Goal: Information Seeking & Learning: Learn about a topic

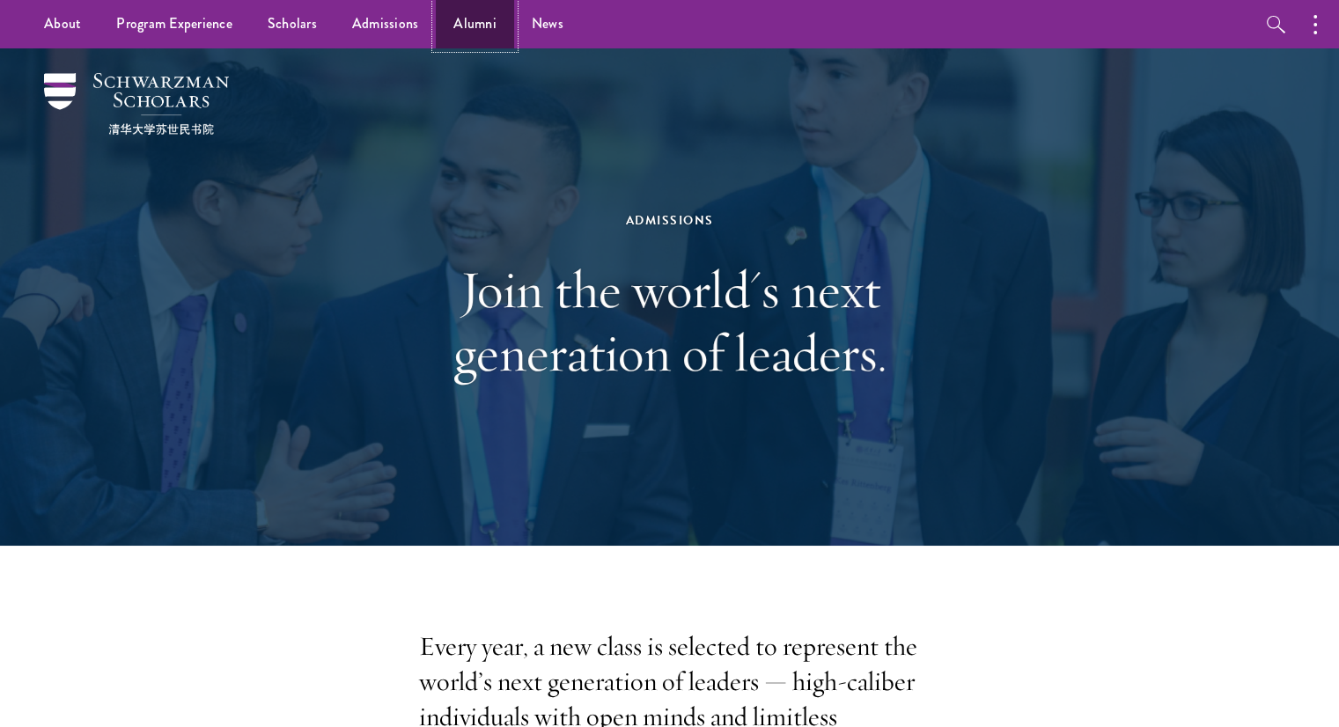
click at [465, 36] on link "Alumni" at bounding box center [475, 24] width 78 height 48
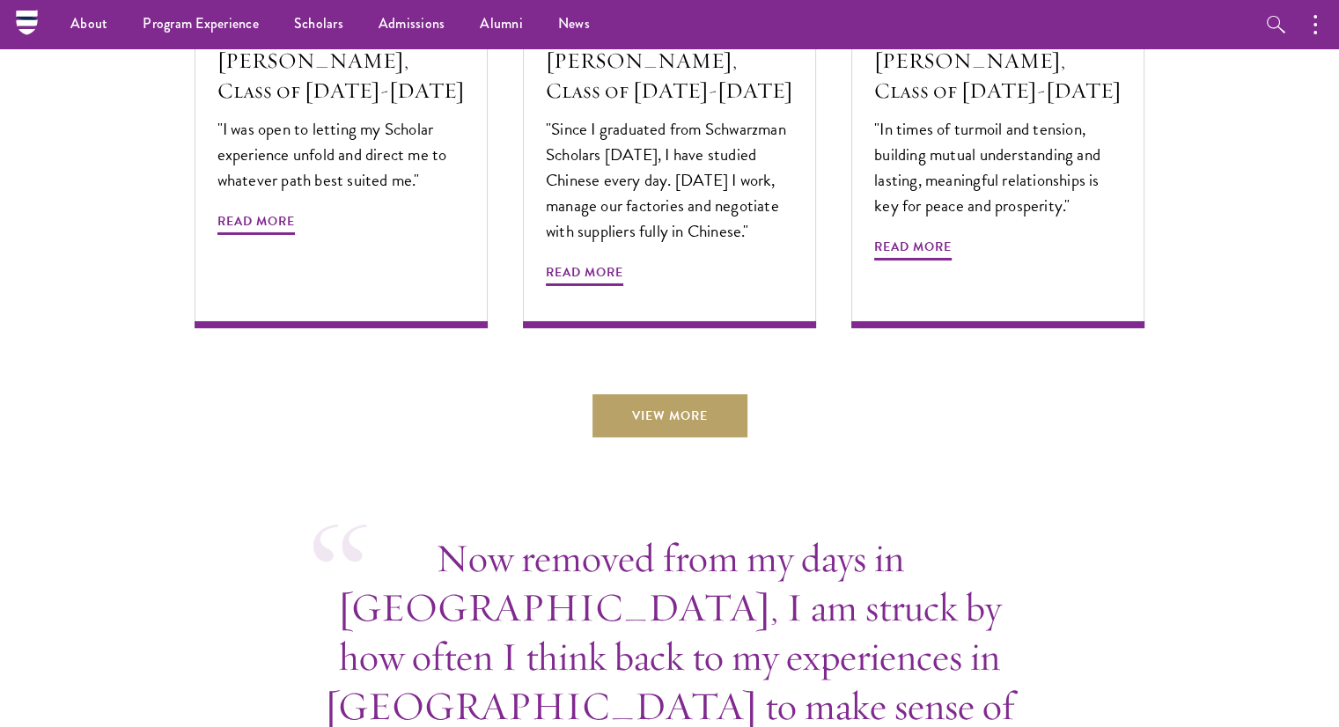
scroll to position [6111, 0]
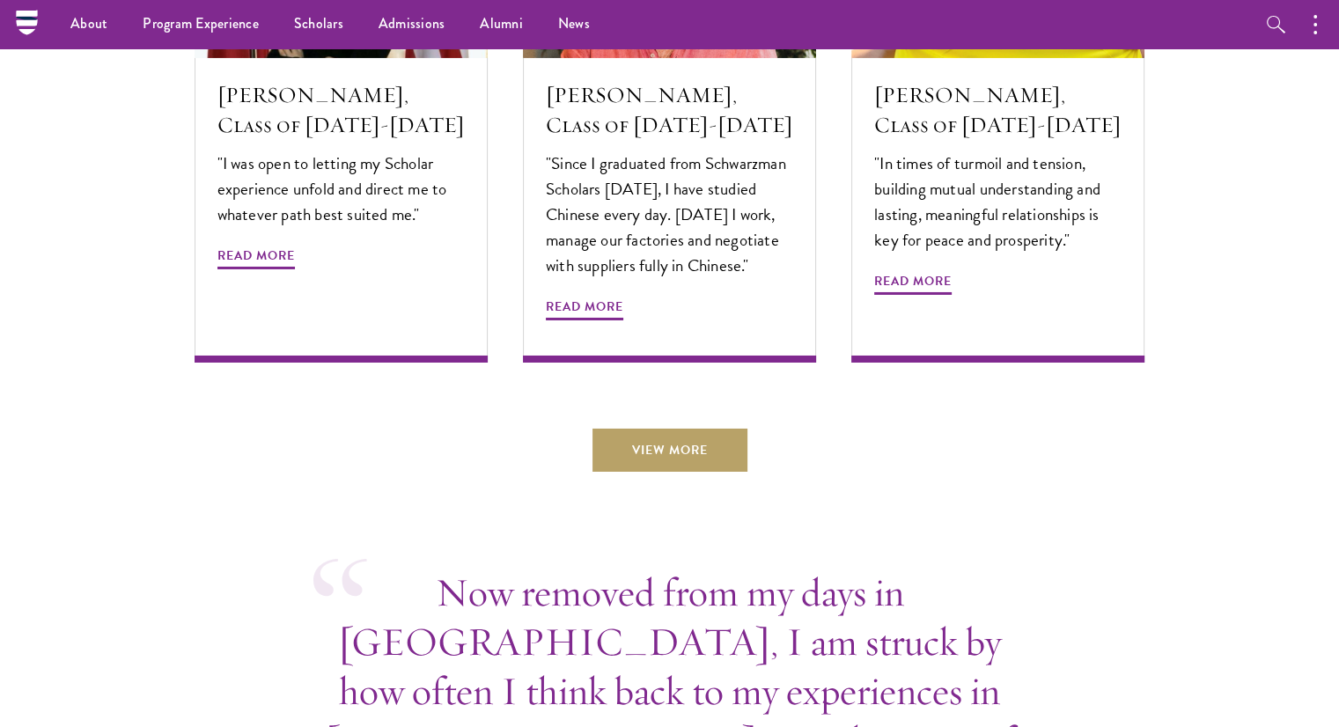
drag, startPoint x: 621, startPoint y: 378, endPoint x: 612, endPoint y: 374, distance: 9.5
click at [635, 429] on link "View More" at bounding box center [670, 450] width 155 height 42
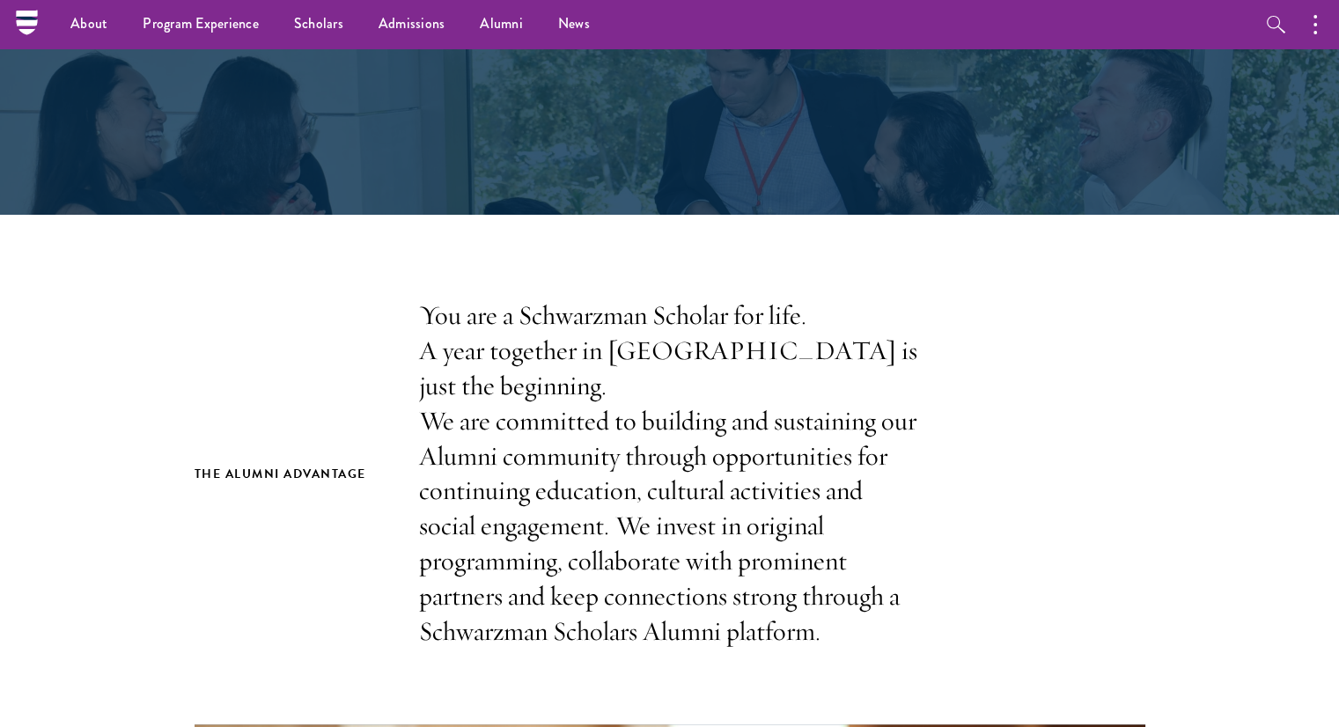
scroll to position [0, 0]
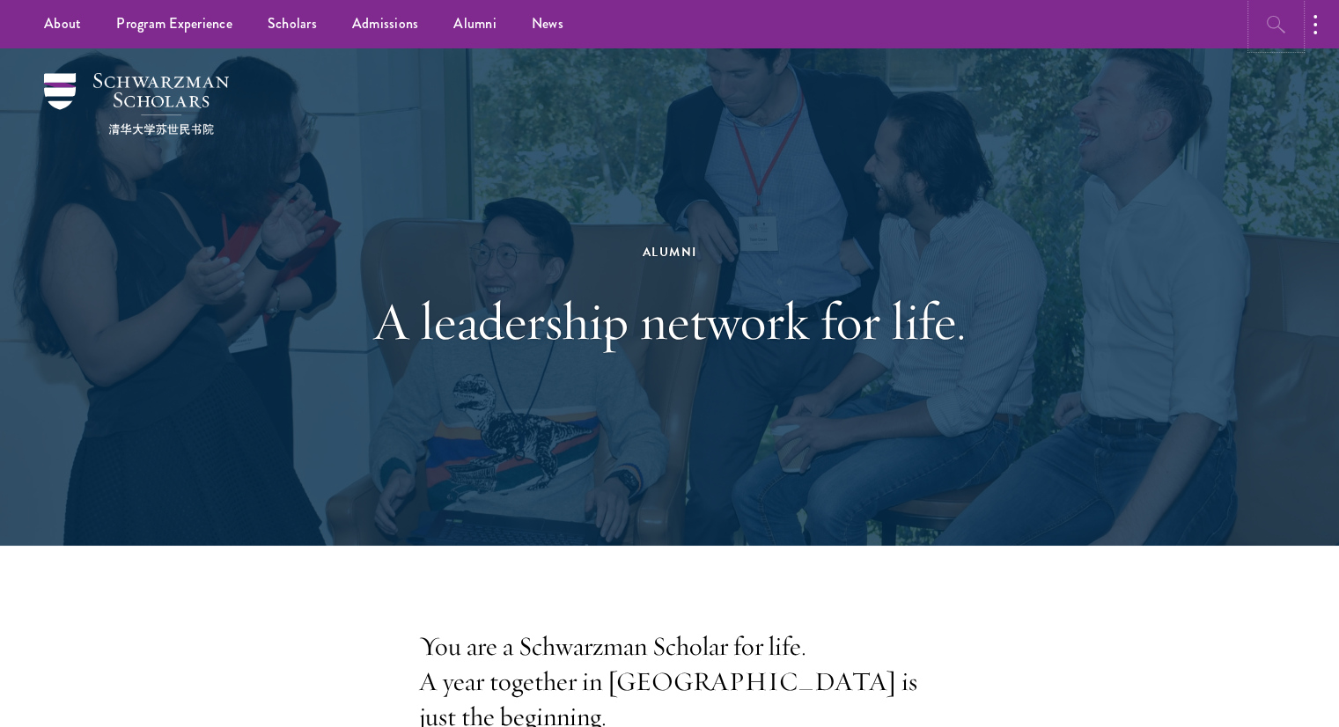
click at [1291, 3] on button "button" at bounding box center [1276, 24] width 48 height 48
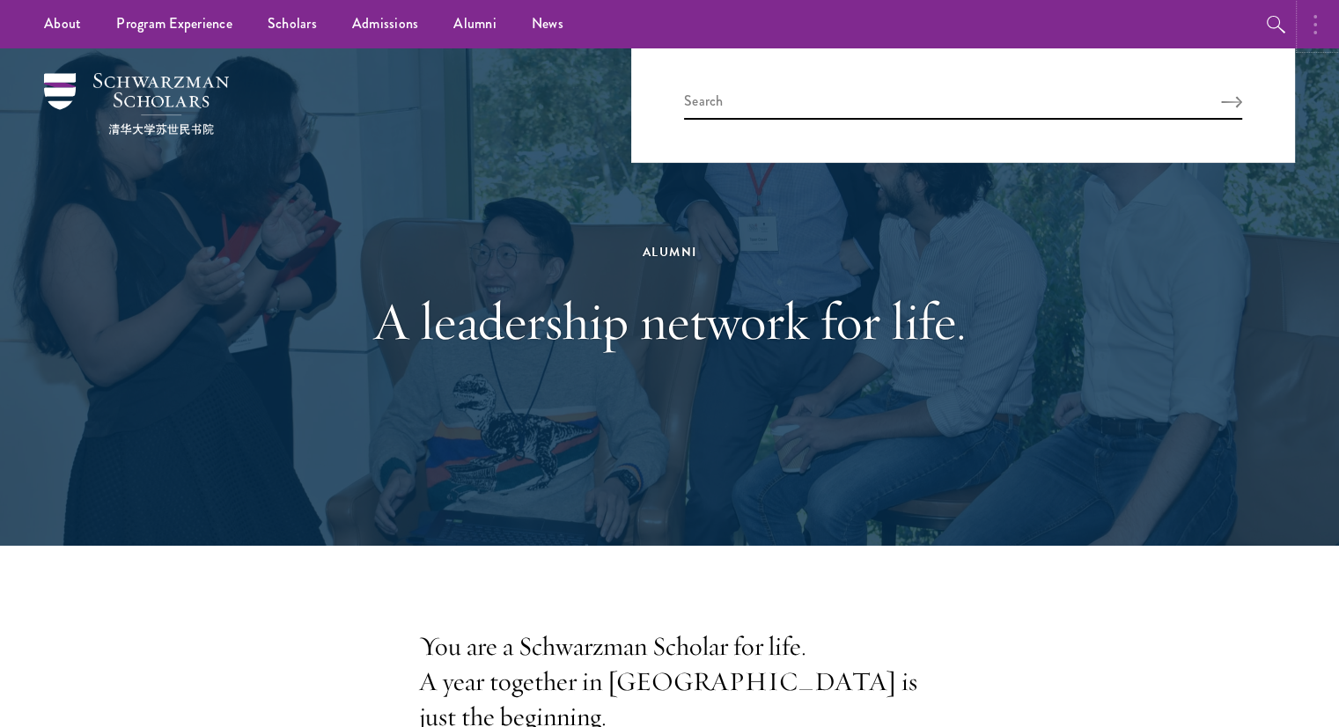
click at [1310, 20] on button "button" at bounding box center [1319, 24] width 39 height 48
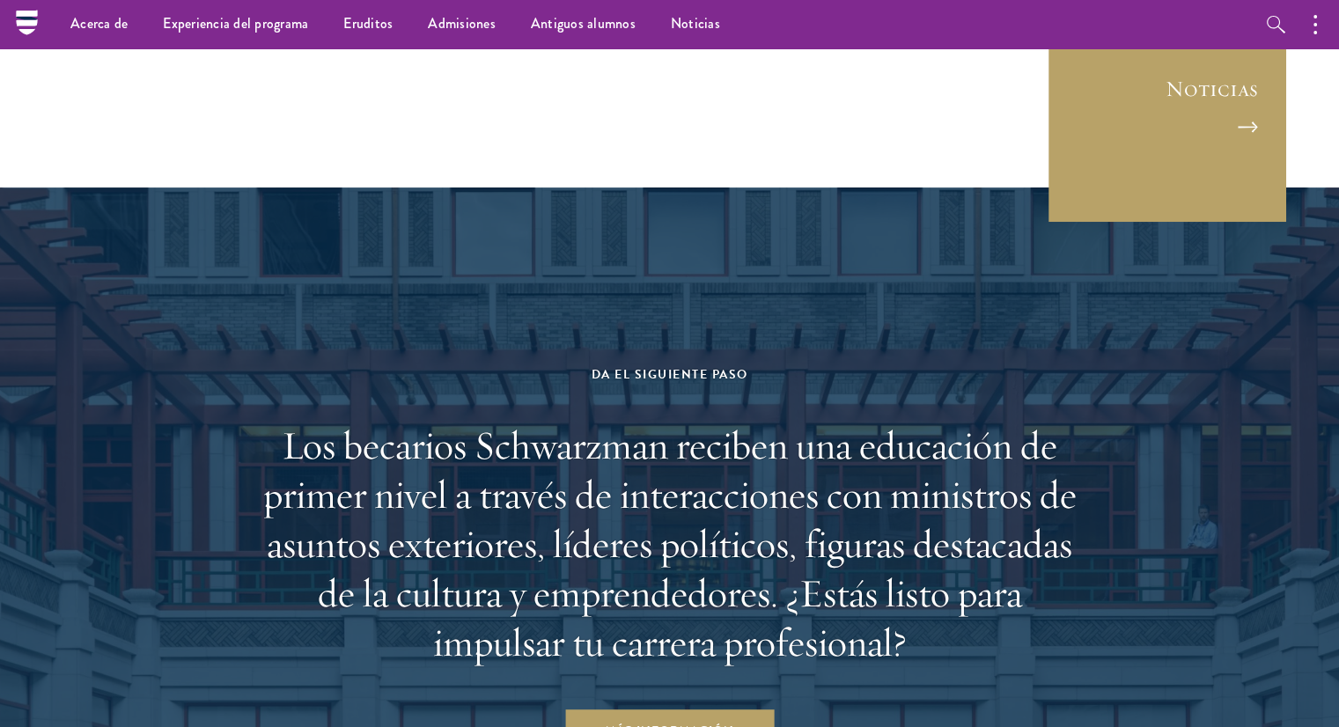
scroll to position [7479, 0]
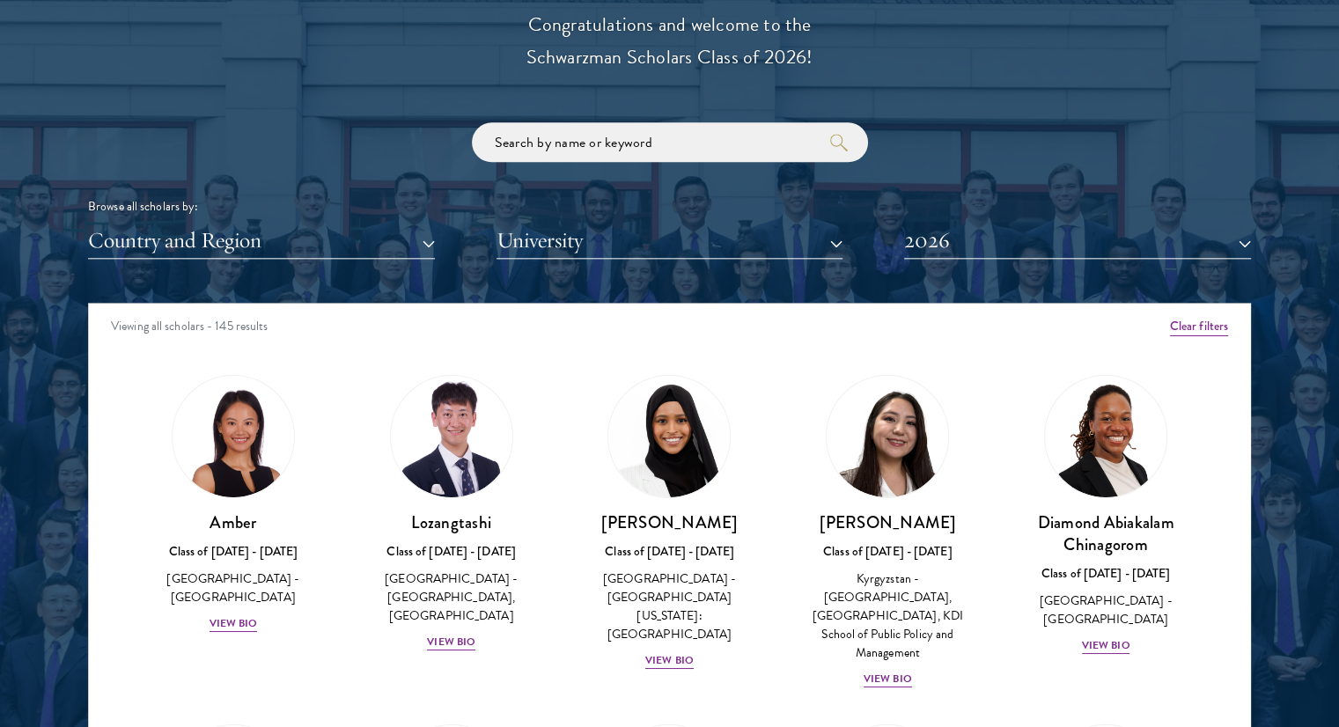
scroll to position [2081, 0]
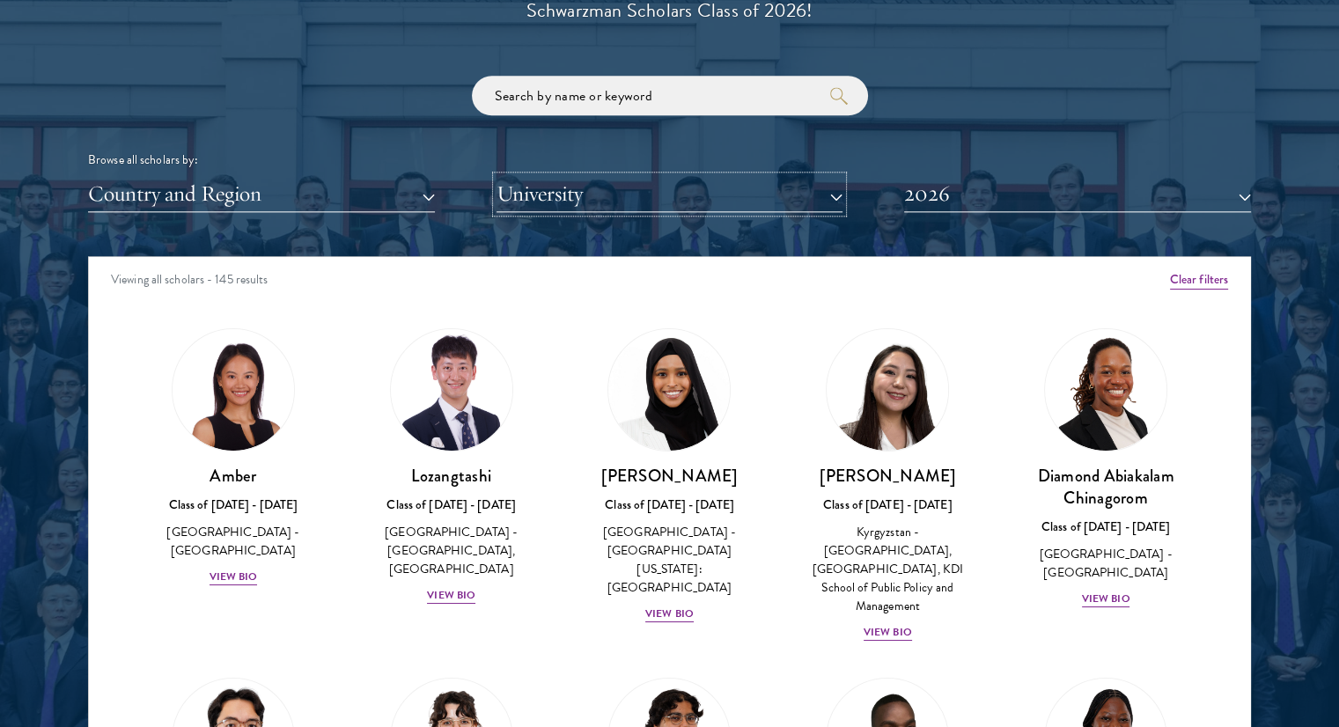
click at [614, 188] on button "University" at bounding box center [670, 194] width 347 height 36
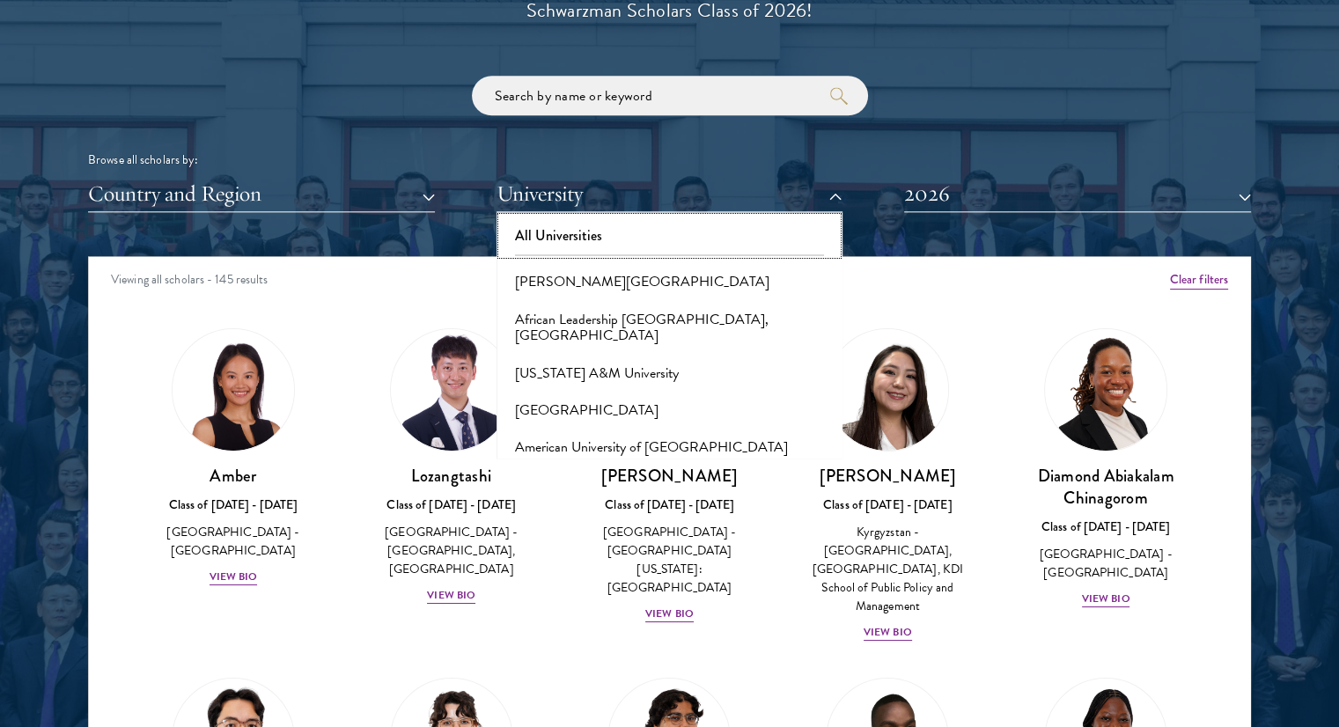
click at [633, 244] on button "All Universities" at bounding box center [670, 235] width 336 height 37
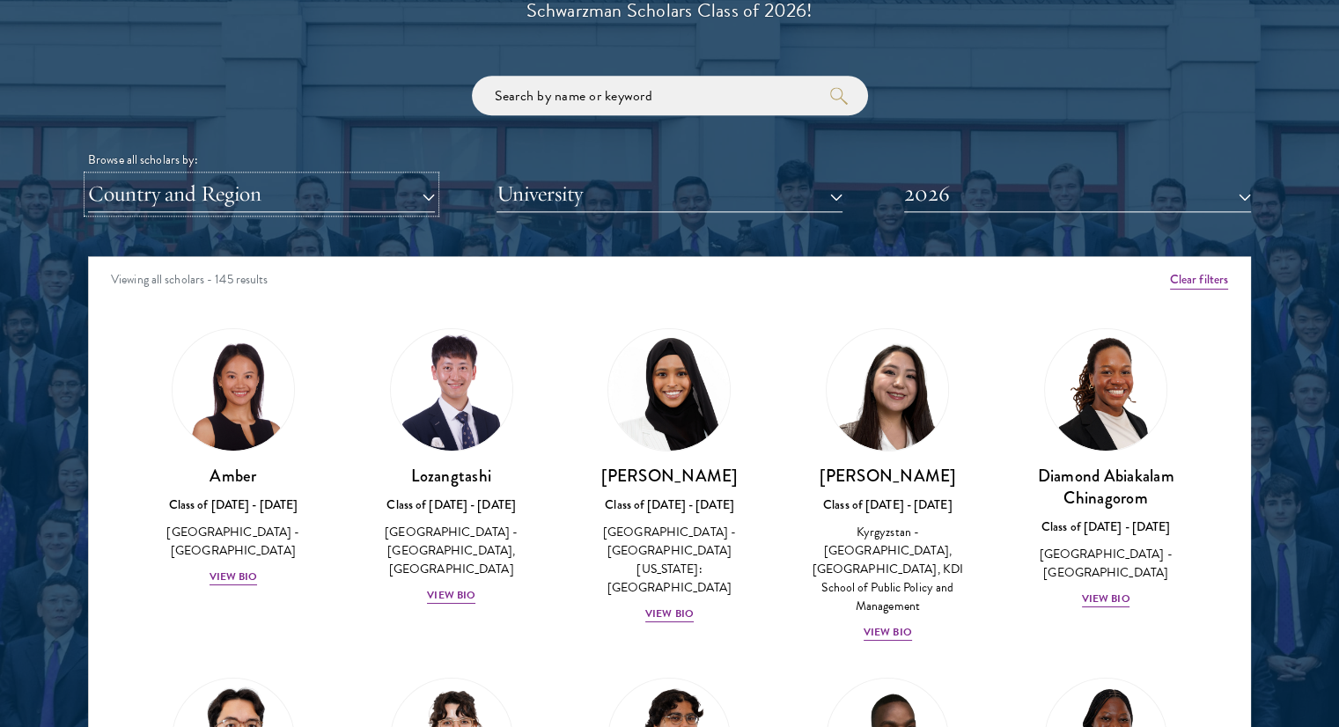
click at [371, 198] on button "Country and Region" at bounding box center [261, 194] width 347 height 36
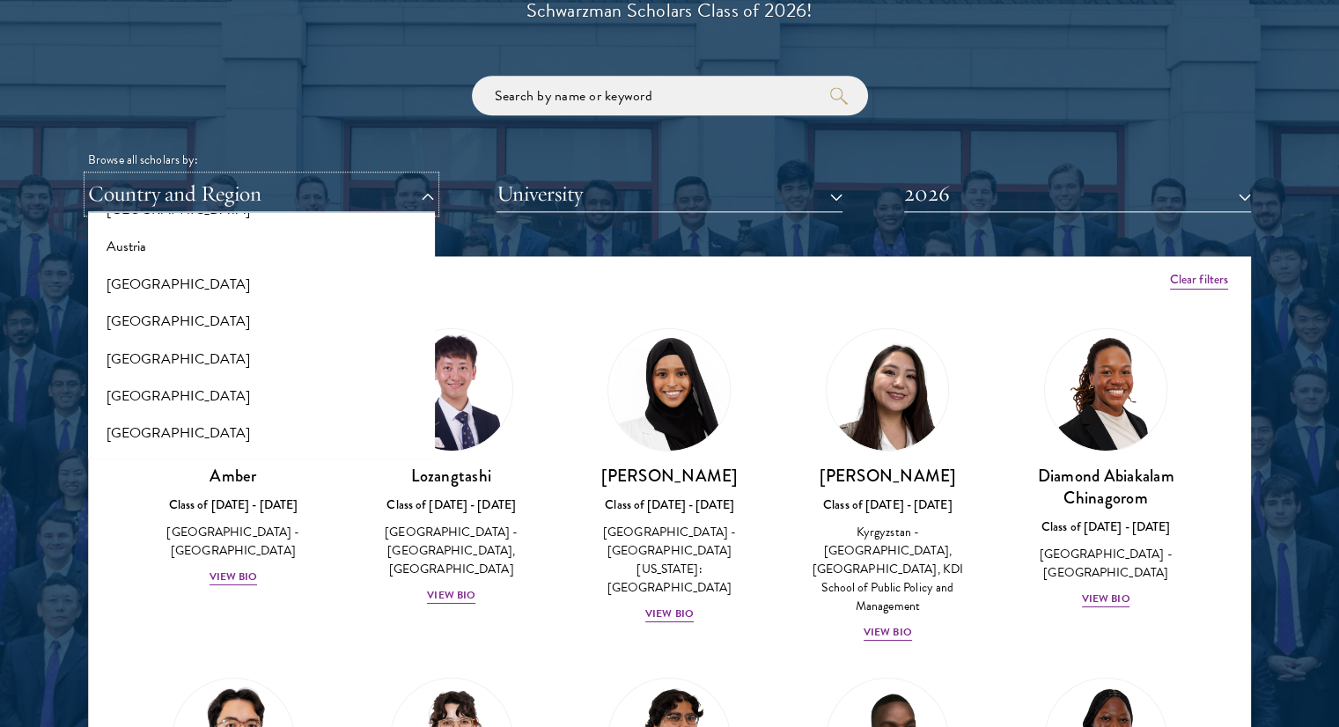
scroll to position [0, 0]
click at [195, 365] on button "[GEOGRAPHIC_DATA]" at bounding box center [261, 356] width 336 height 37
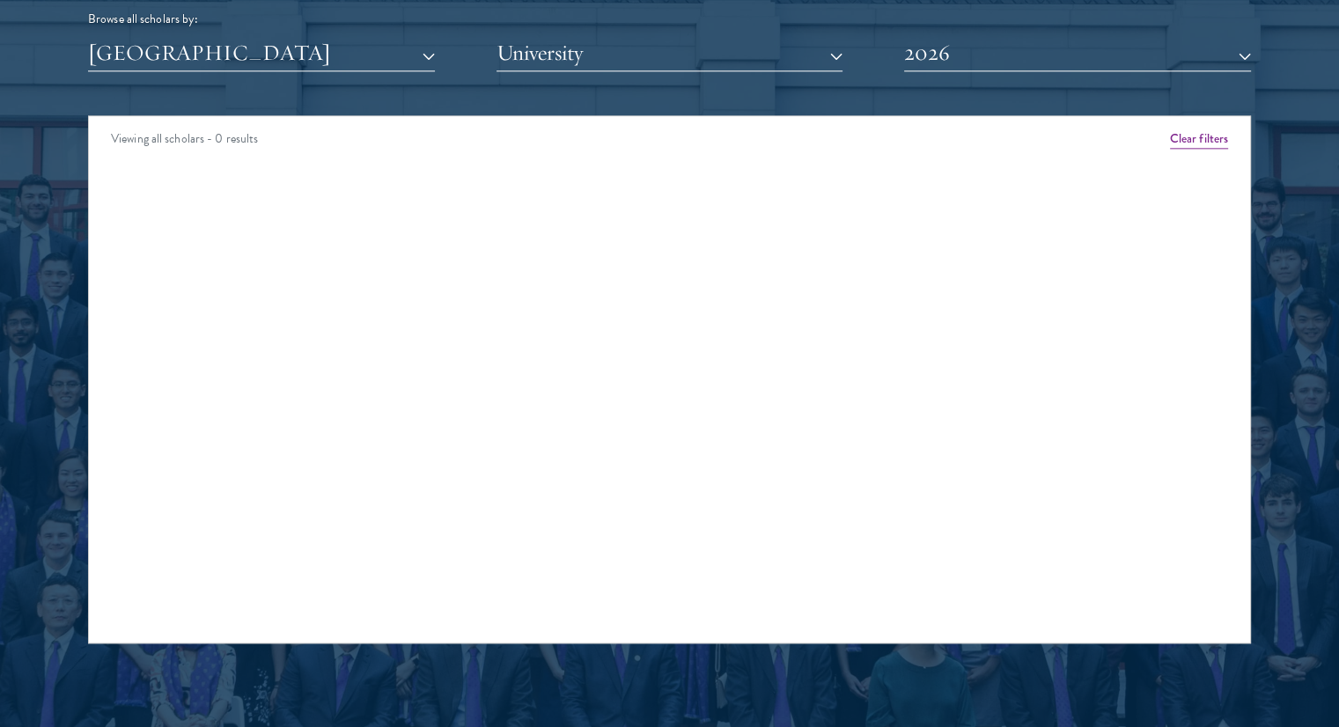
scroll to position [2233, 0]
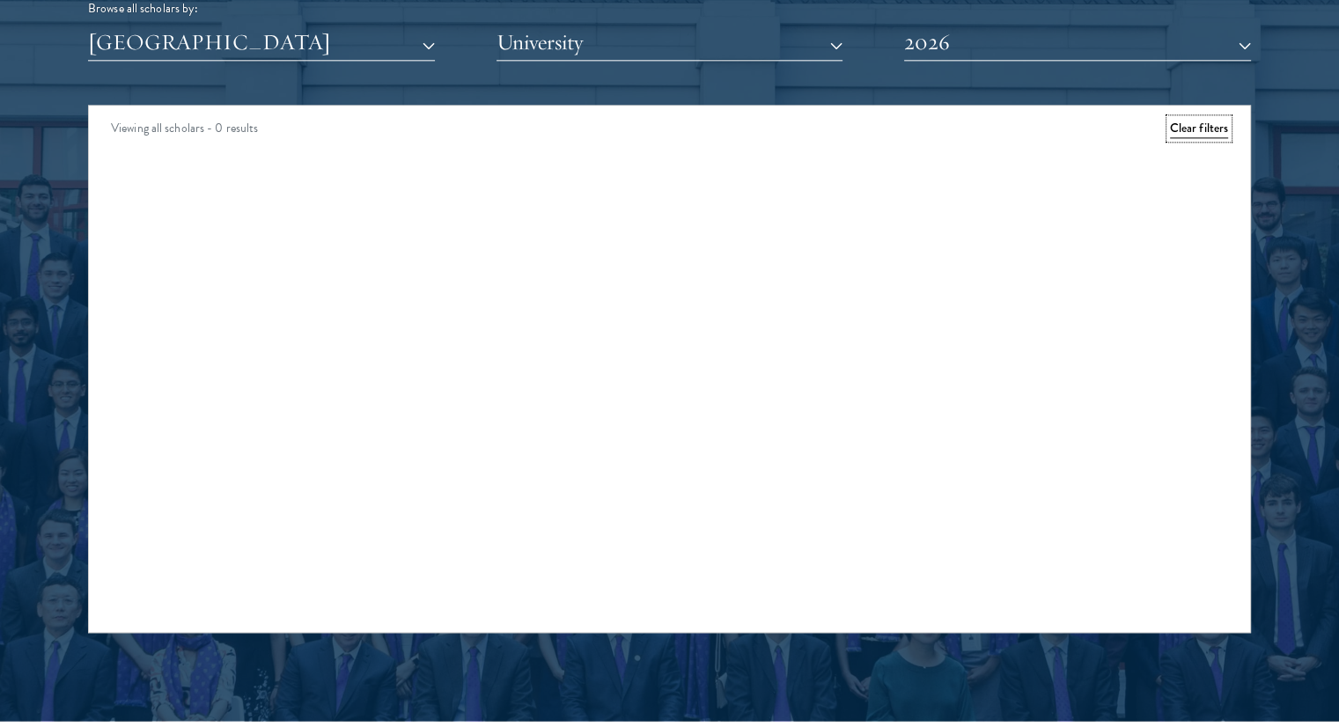
click at [1200, 130] on button "Clear filters" at bounding box center [1199, 128] width 58 height 19
click at [380, 64] on div "Scholar Directory Congratulations and welcome to the Schwarzman Scholars Class …" at bounding box center [669, 185] width 1163 height 895
click at [312, 52] on button "[GEOGRAPHIC_DATA]" at bounding box center [261, 43] width 347 height 36
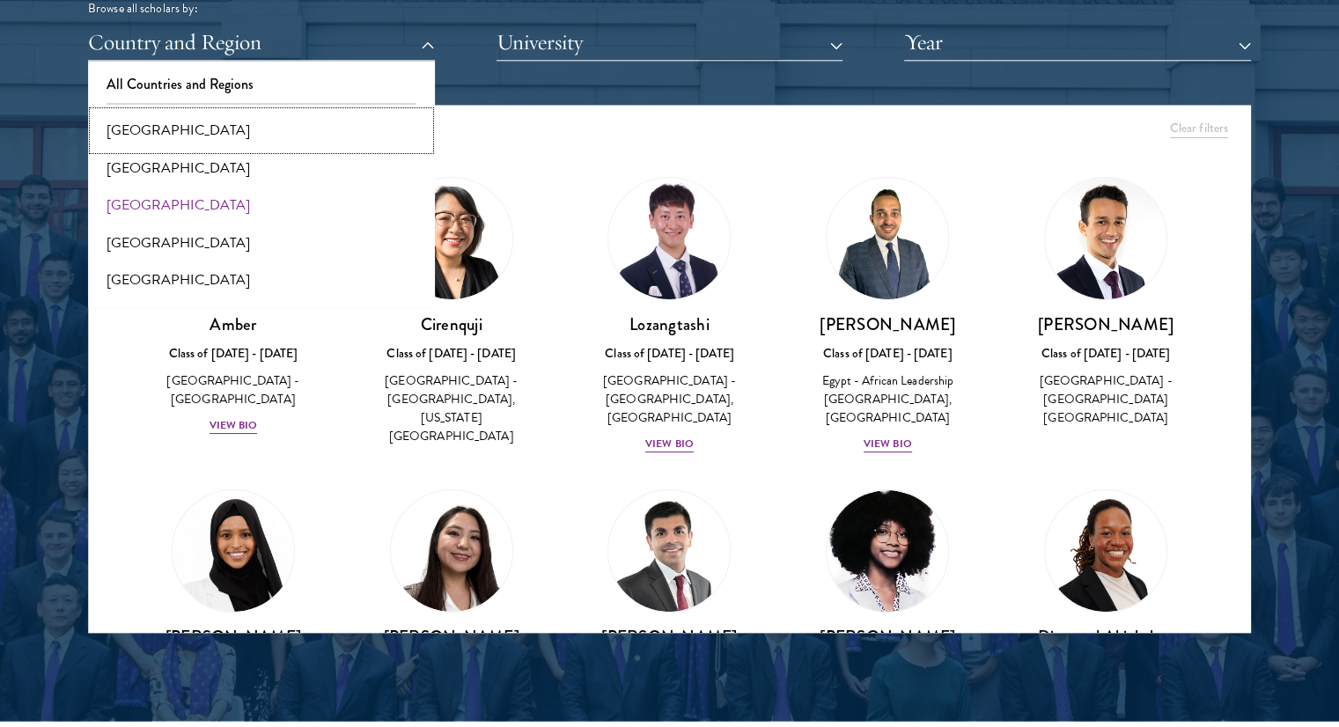
click at [252, 123] on button "[GEOGRAPHIC_DATA]" at bounding box center [261, 130] width 336 height 37
click at [252, 123] on div "Viewing all scholars - 1358 results" at bounding box center [669, 130] width 1161 height 49
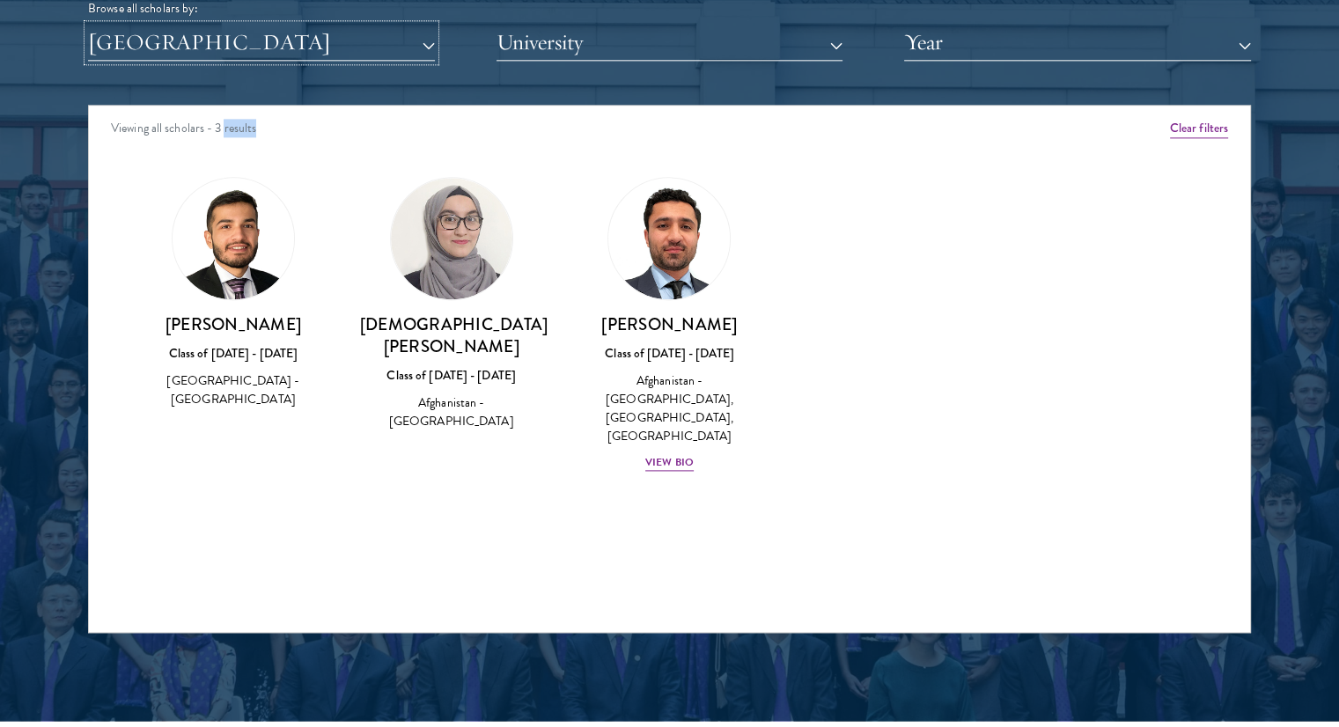
click at [212, 52] on button "[GEOGRAPHIC_DATA]" at bounding box center [261, 43] width 347 height 36
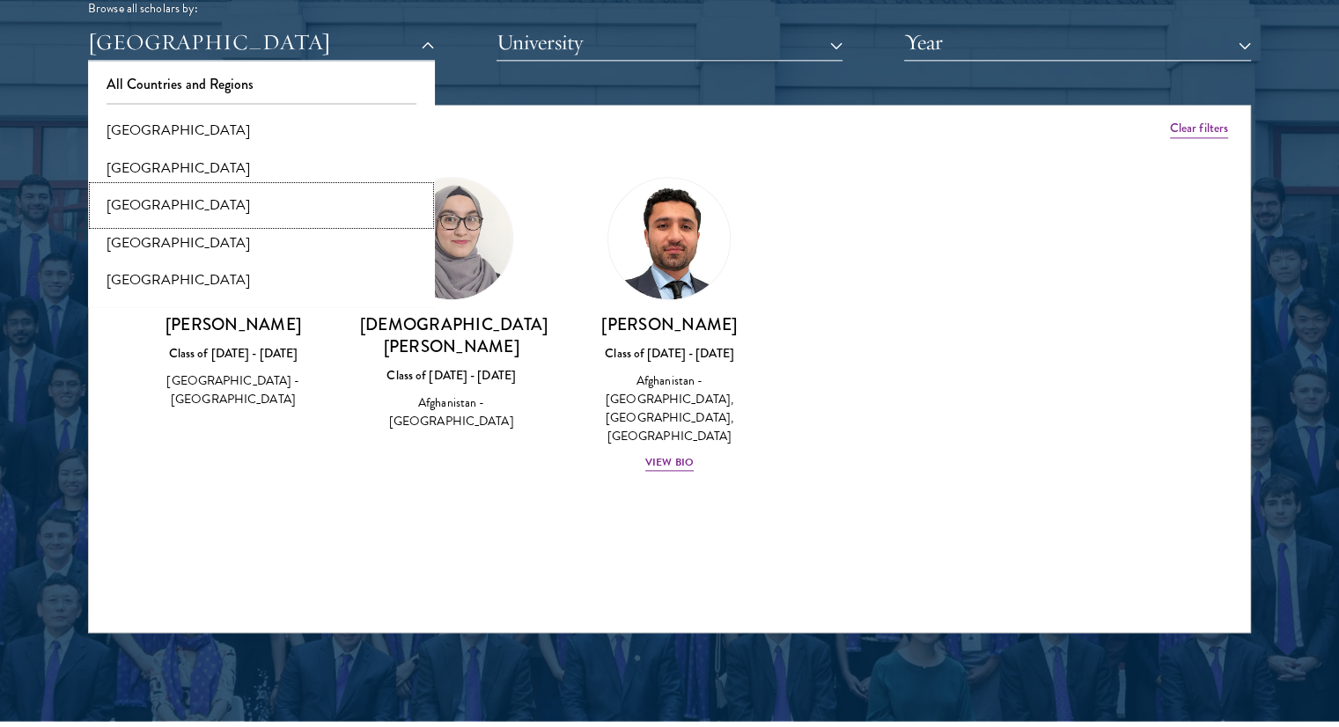
click at [184, 212] on button "[GEOGRAPHIC_DATA]" at bounding box center [261, 205] width 336 height 37
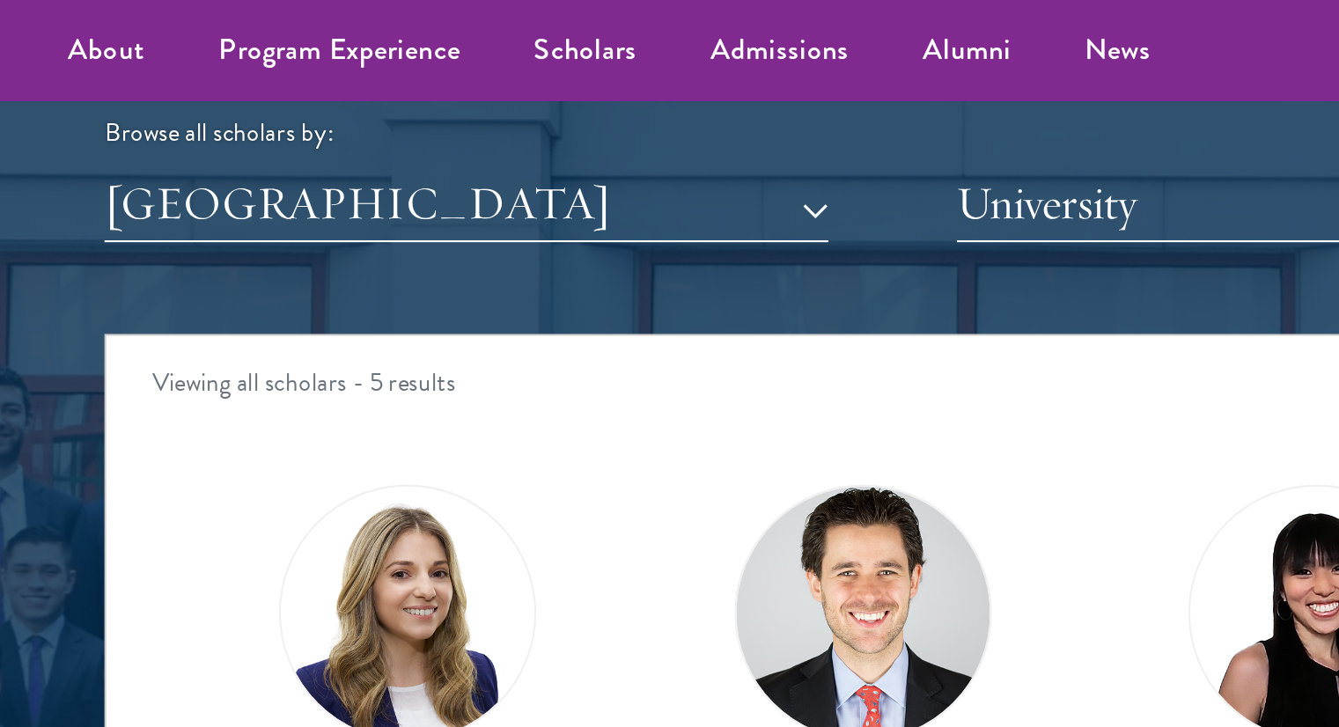
scroll to position [2163, 0]
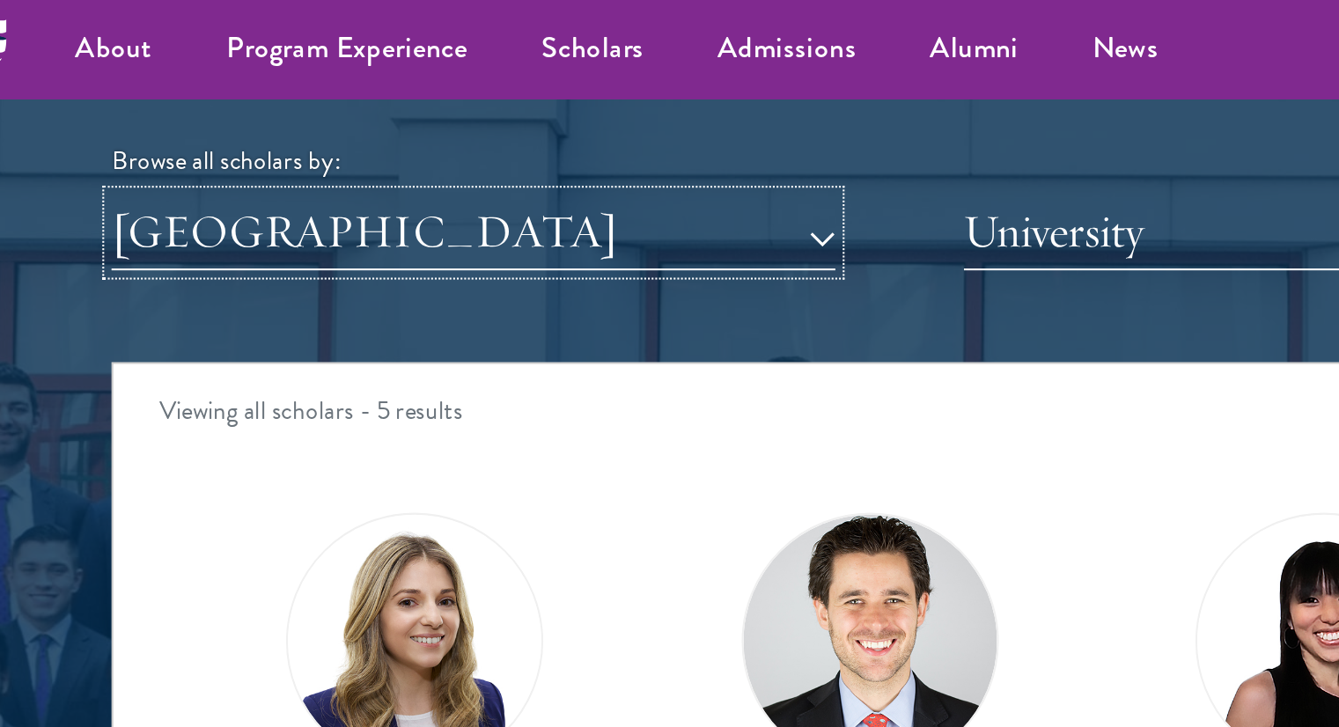
click at [211, 117] on button "[GEOGRAPHIC_DATA]" at bounding box center [261, 112] width 347 height 36
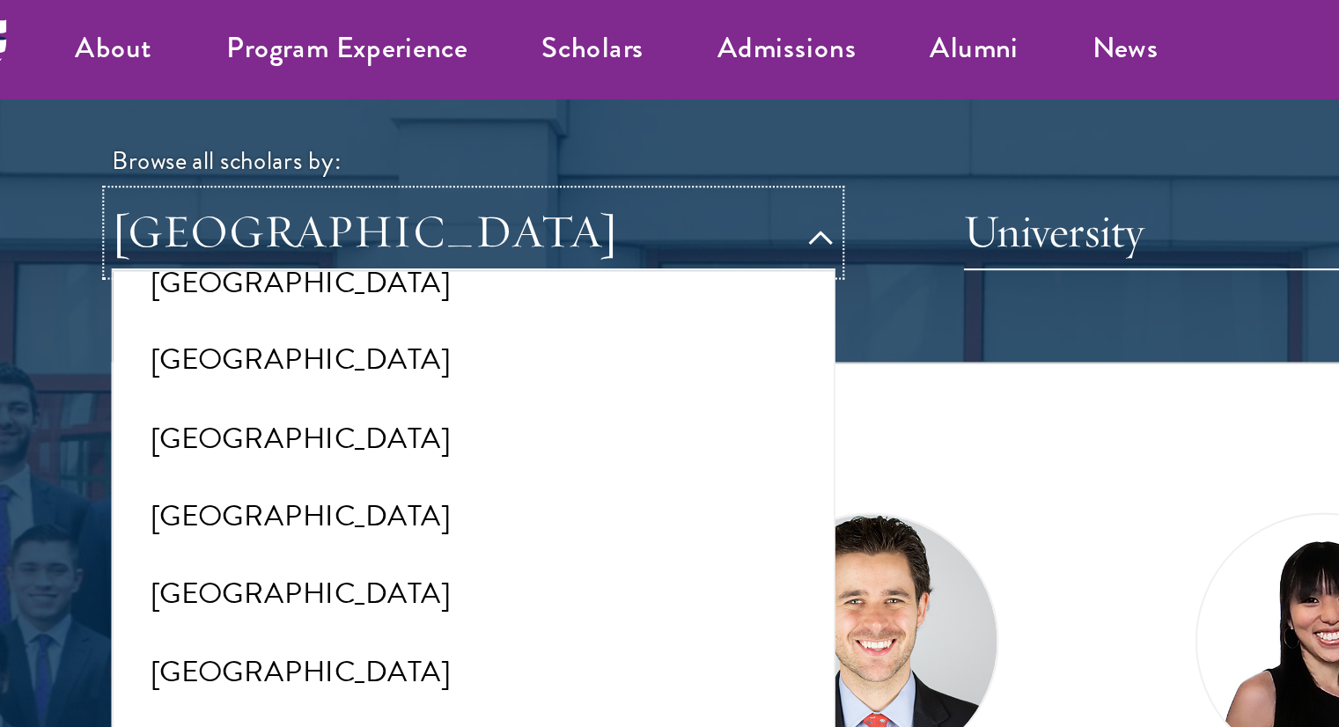
scroll to position [469, 0]
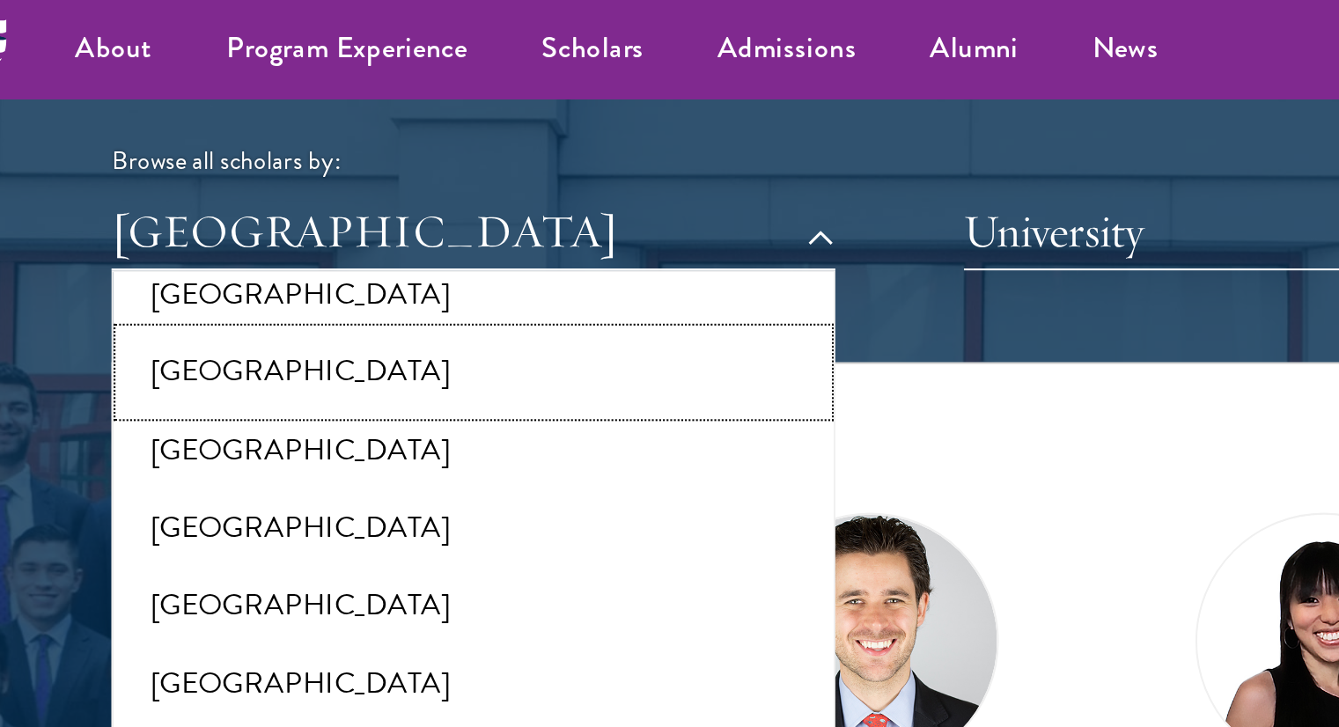
click at [166, 178] on button "[GEOGRAPHIC_DATA]" at bounding box center [261, 178] width 336 height 37
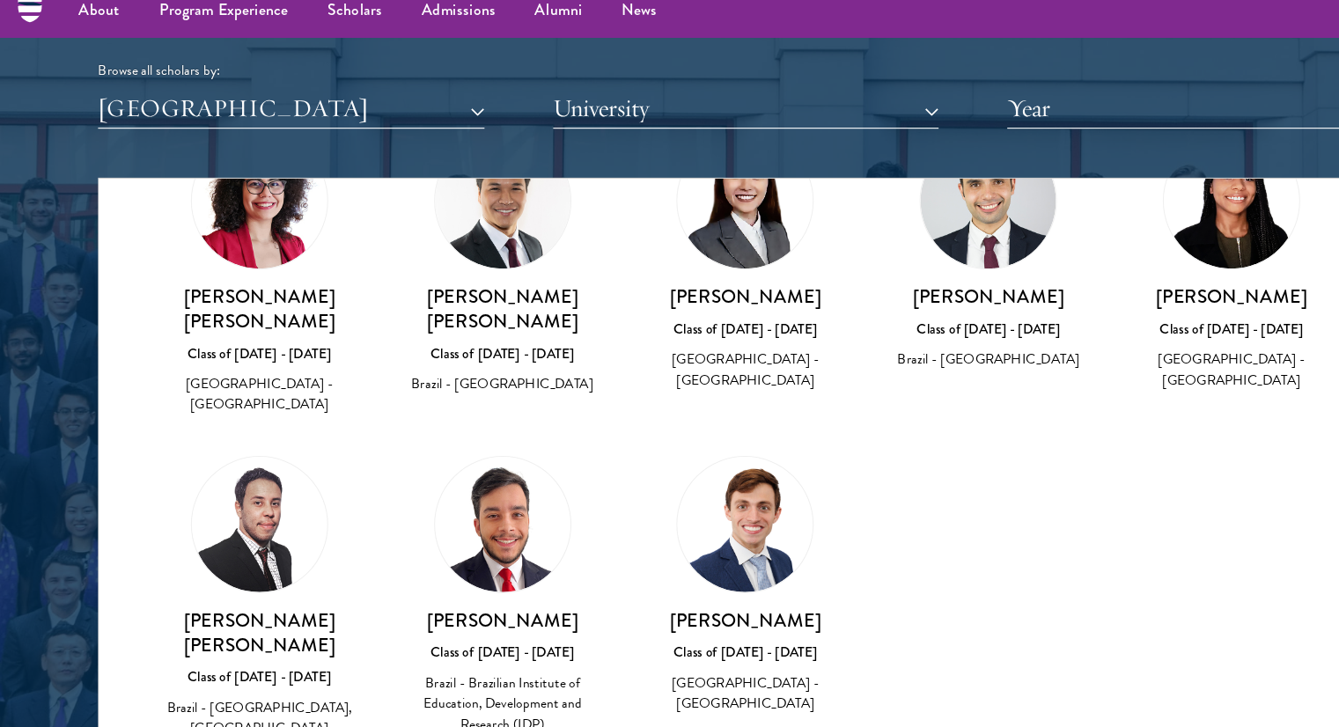
scroll to position [430, 0]
click at [186, 114] on button "[GEOGRAPHIC_DATA]" at bounding box center [261, 112] width 347 height 36
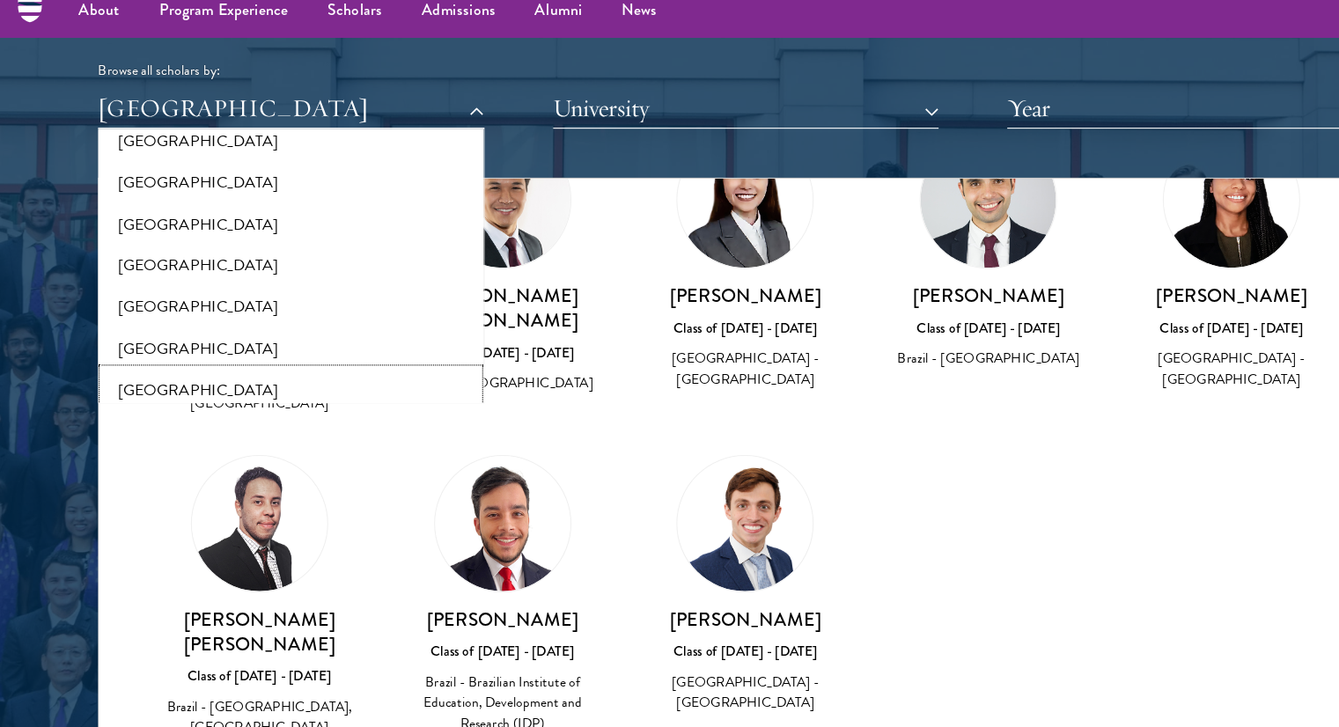
click at [180, 353] on button "[GEOGRAPHIC_DATA]" at bounding box center [261, 365] width 336 height 37
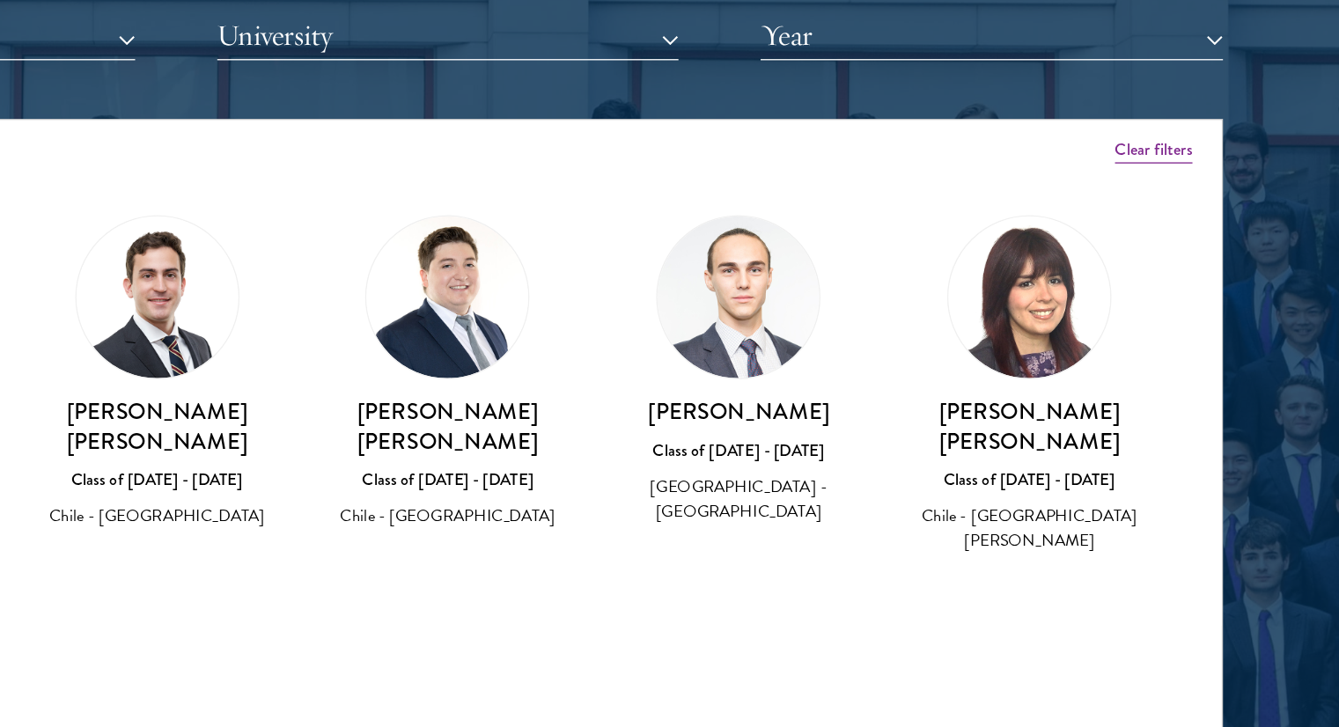
scroll to position [2163, 0]
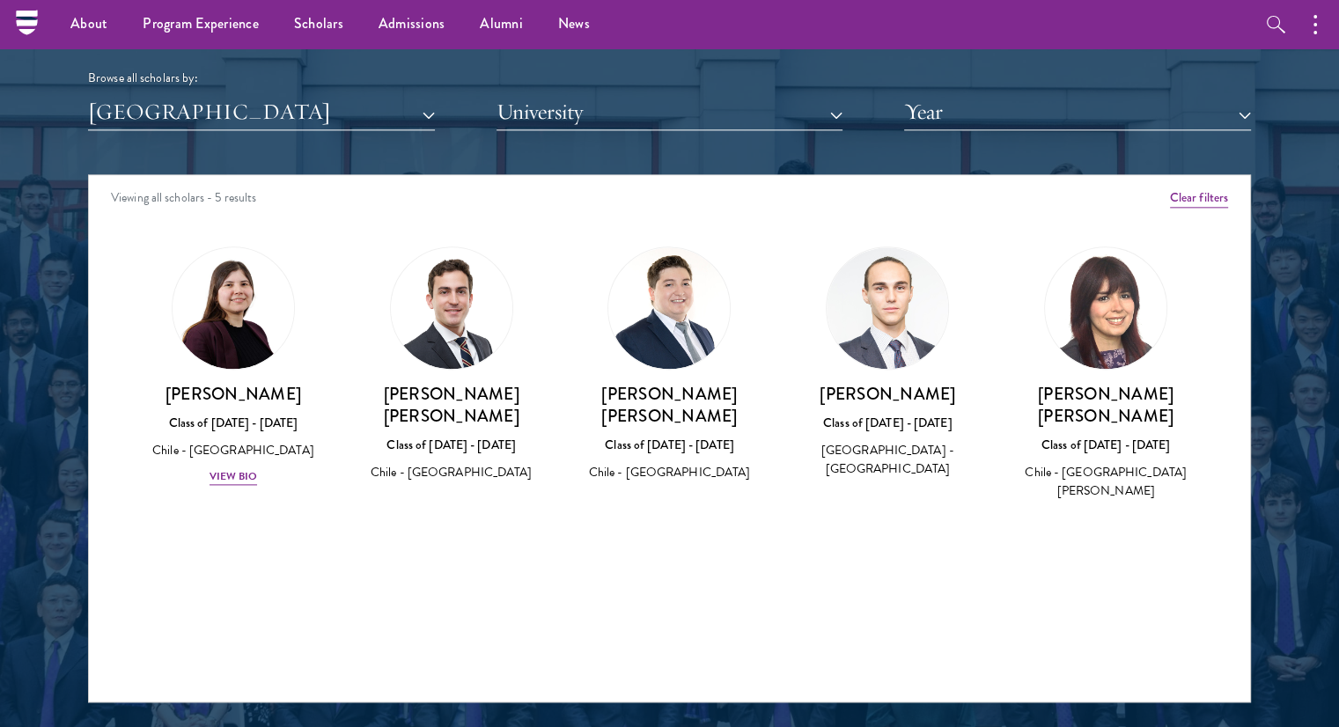
click at [159, 147] on div "Scholar Directory Congratulations and welcome to the Schwarzman Scholars Class …" at bounding box center [669, 254] width 1163 height 895
click at [152, 119] on button "[GEOGRAPHIC_DATA]" at bounding box center [261, 112] width 347 height 36
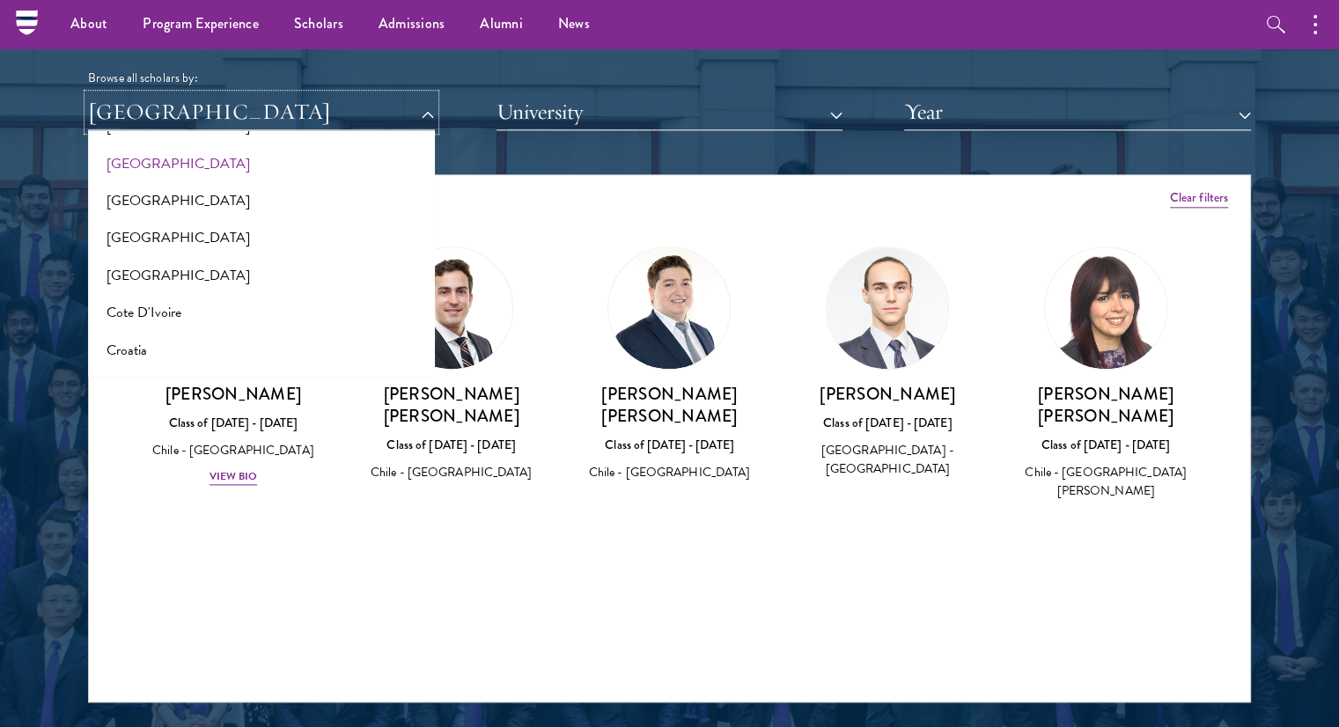
scroll to position [637, 0]
click at [171, 258] on button "[GEOGRAPHIC_DATA]" at bounding box center [261, 272] width 336 height 37
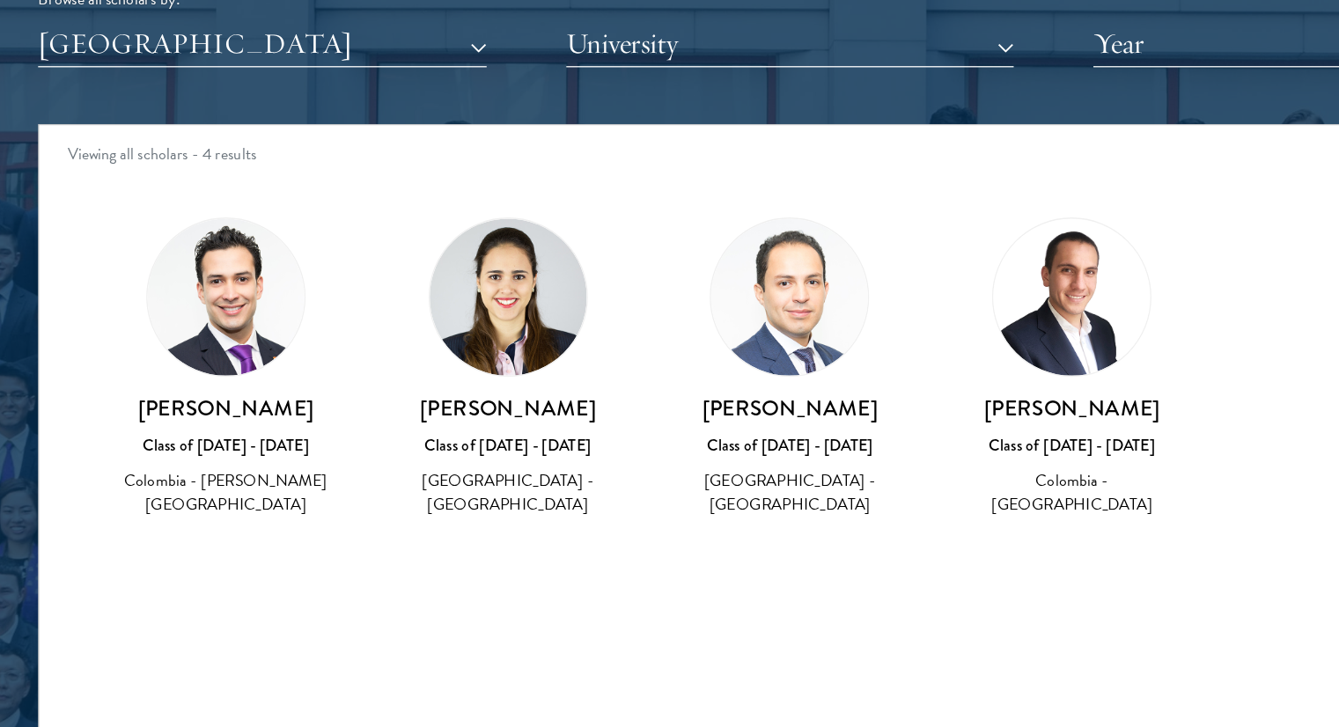
scroll to position [2163, 0]
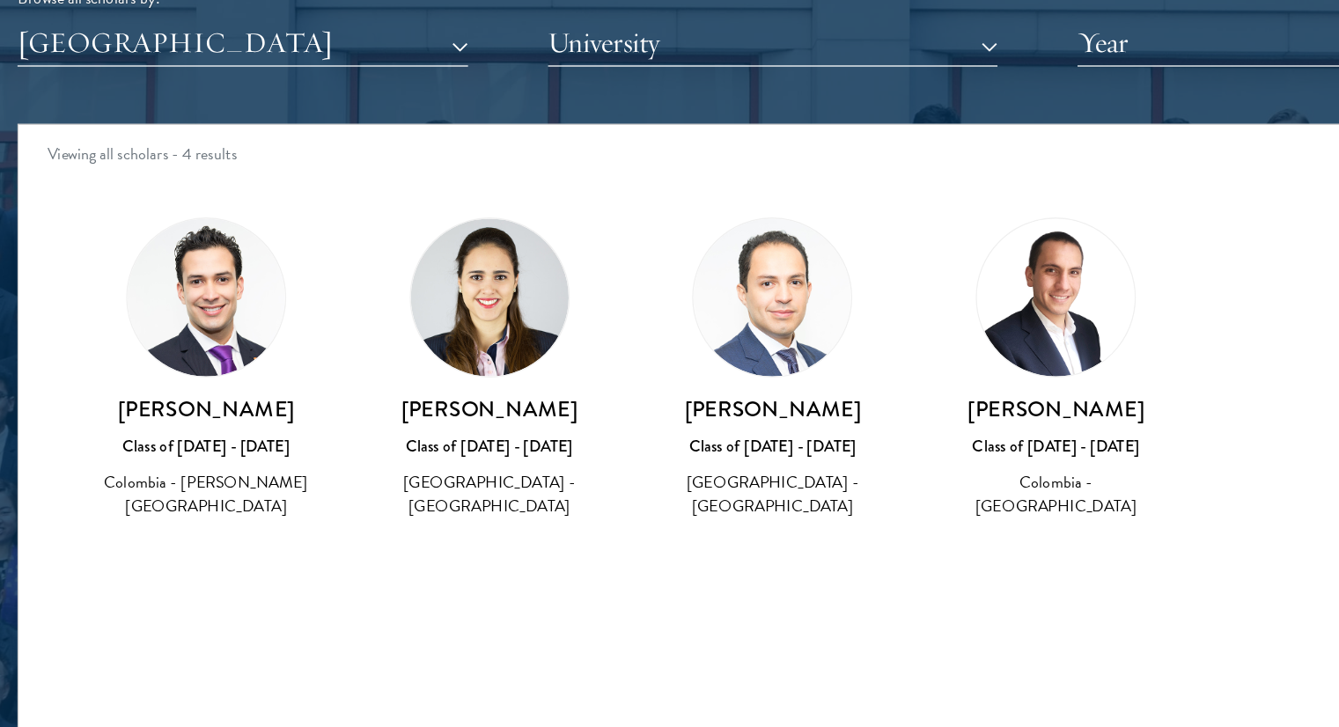
click at [200, 133] on div "Scholar Directory Congratulations and welcome to the Schwarzman Scholars Class …" at bounding box center [669, 254] width 1163 height 895
click at [181, 124] on button "[GEOGRAPHIC_DATA]" at bounding box center [261, 112] width 347 height 36
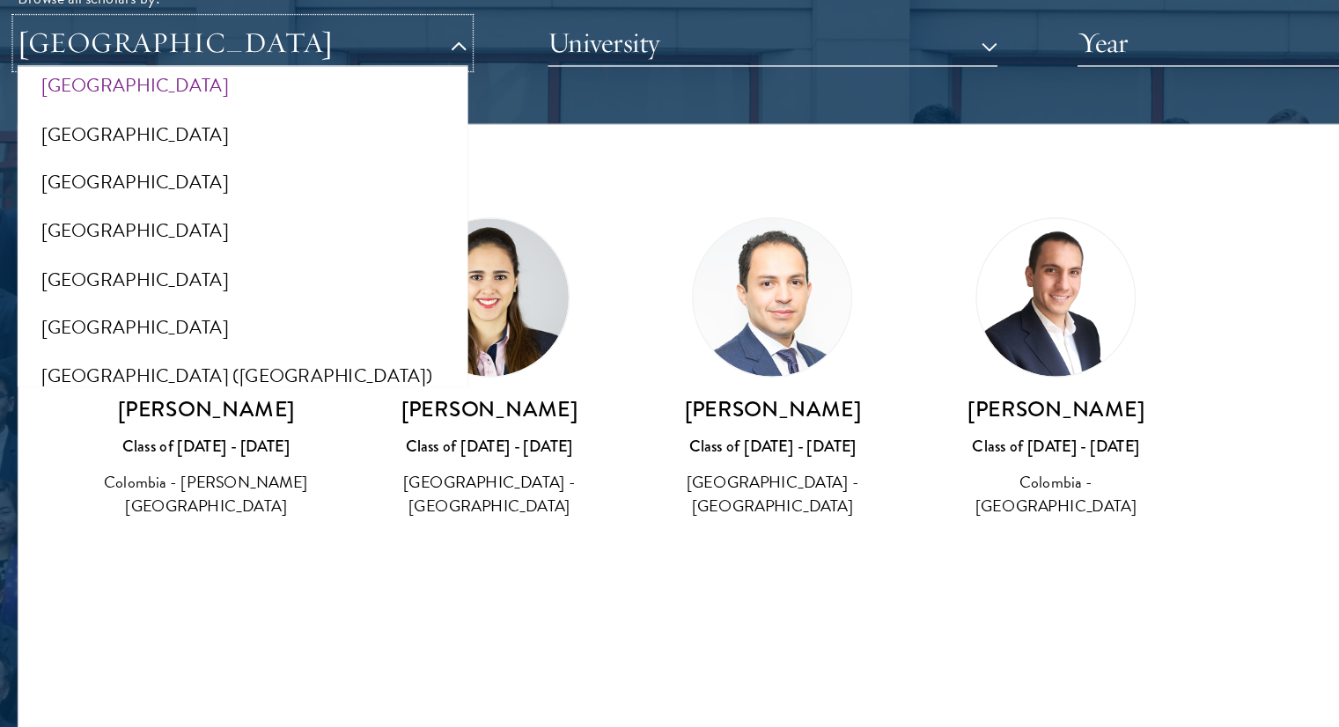
scroll to position [1997, 0]
click at [160, 226] on button "[GEOGRAPHIC_DATA]" at bounding box center [261, 219] width 336 height 37
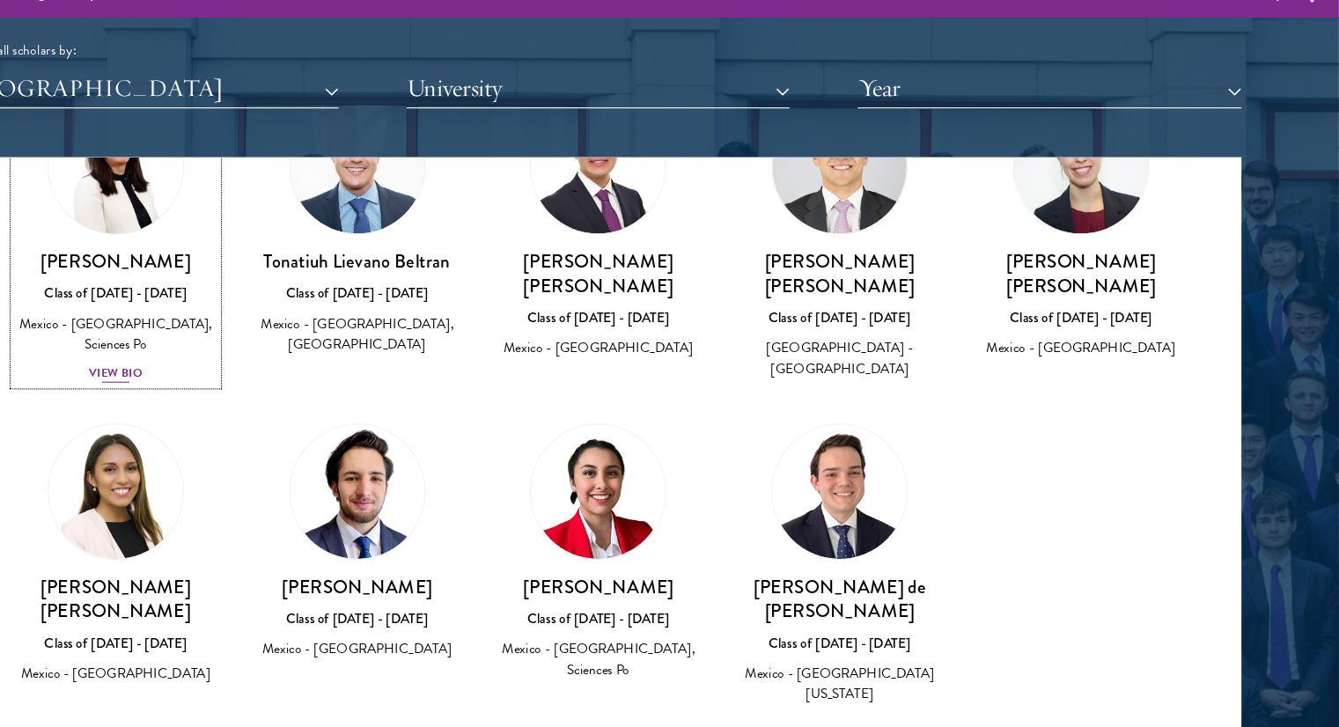
click at [221, 362] on div "View Bio" at bounding box center [234, 370] width 48 height 17
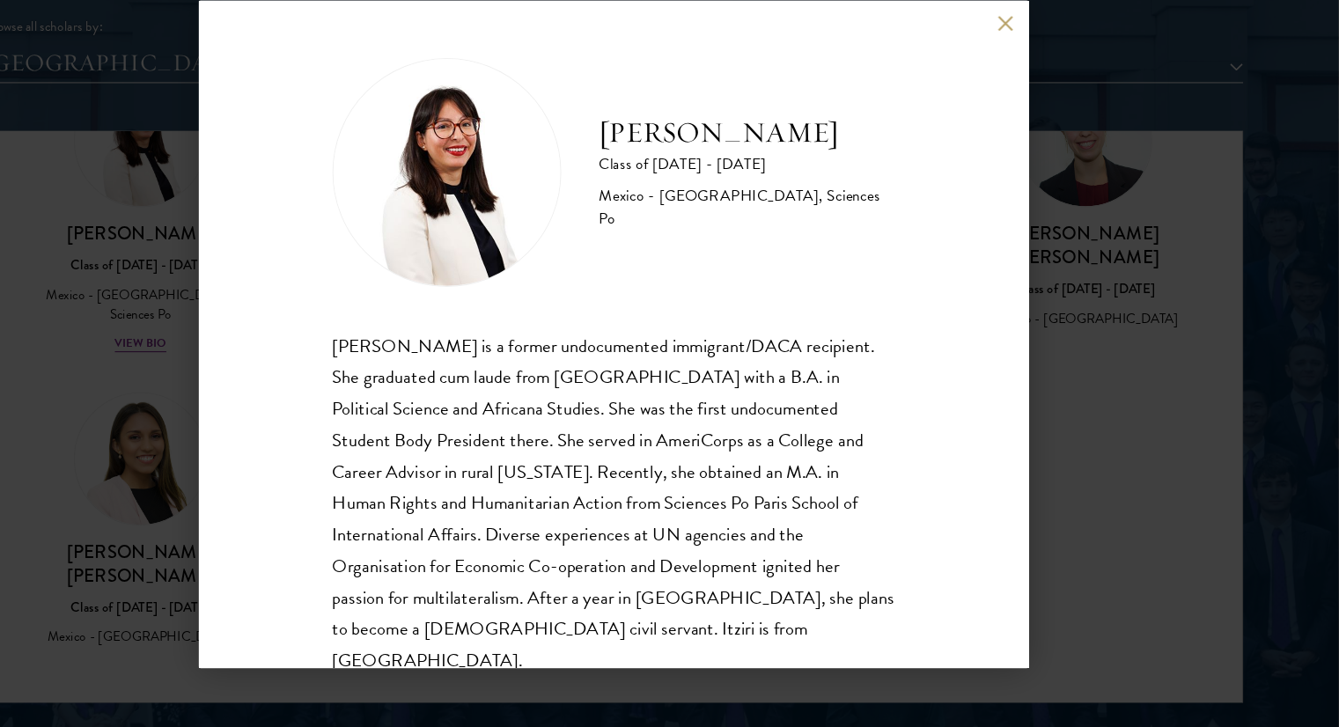
click at [107, 261] on div "[PERSON_NAME] Class of [DATE] - [DATE] [GEOGRAPHIC_DATA] - [GEOGRAPHIC_DATA], S…" at bounding box center [669, 363] width 1339 height 727
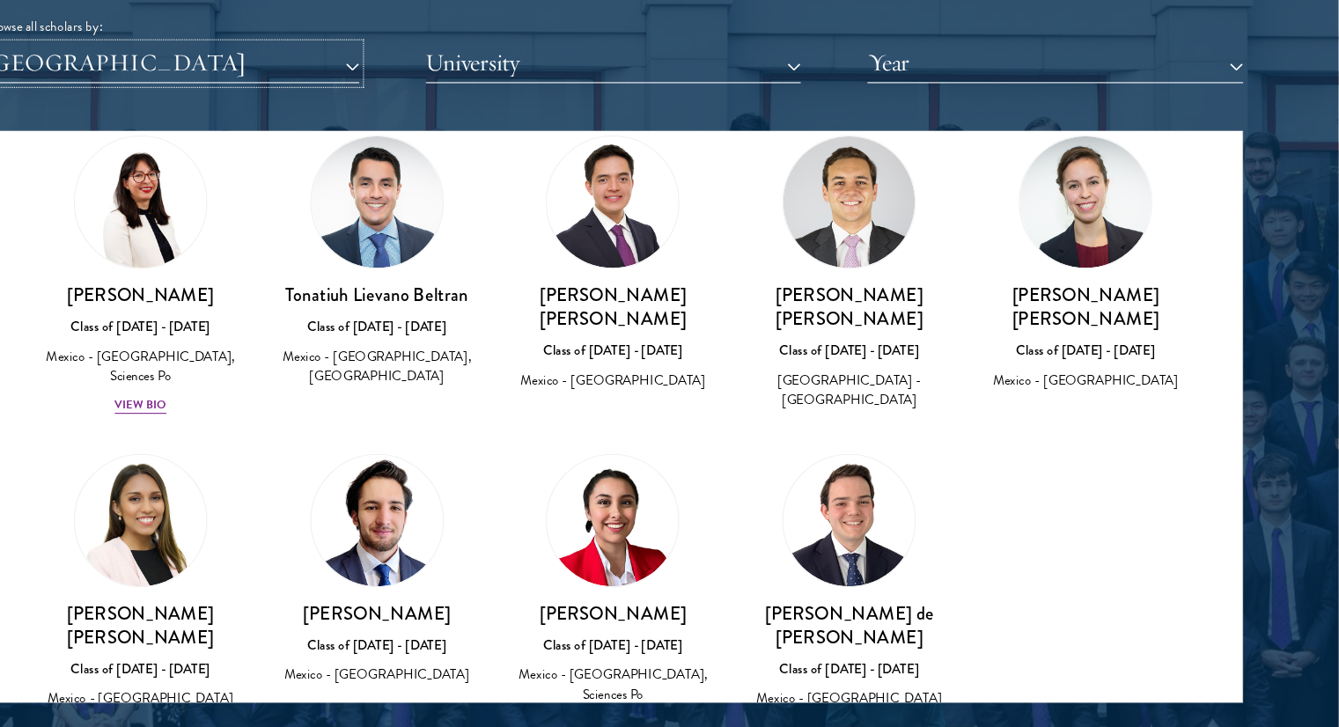
click at [236, 120] on button "[GEOGRAPHIC_DATA]" at bounding box center [261, 114] width 347 height 36
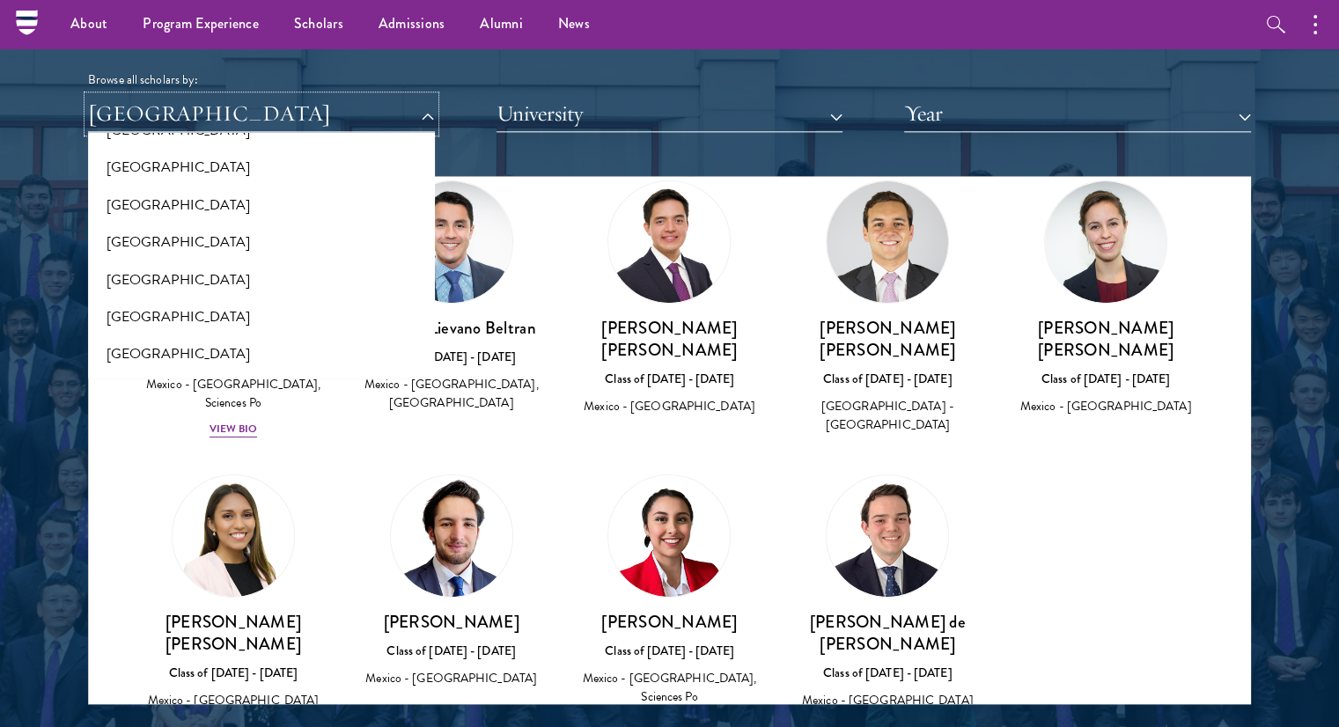
scroll to position [2596, 0]
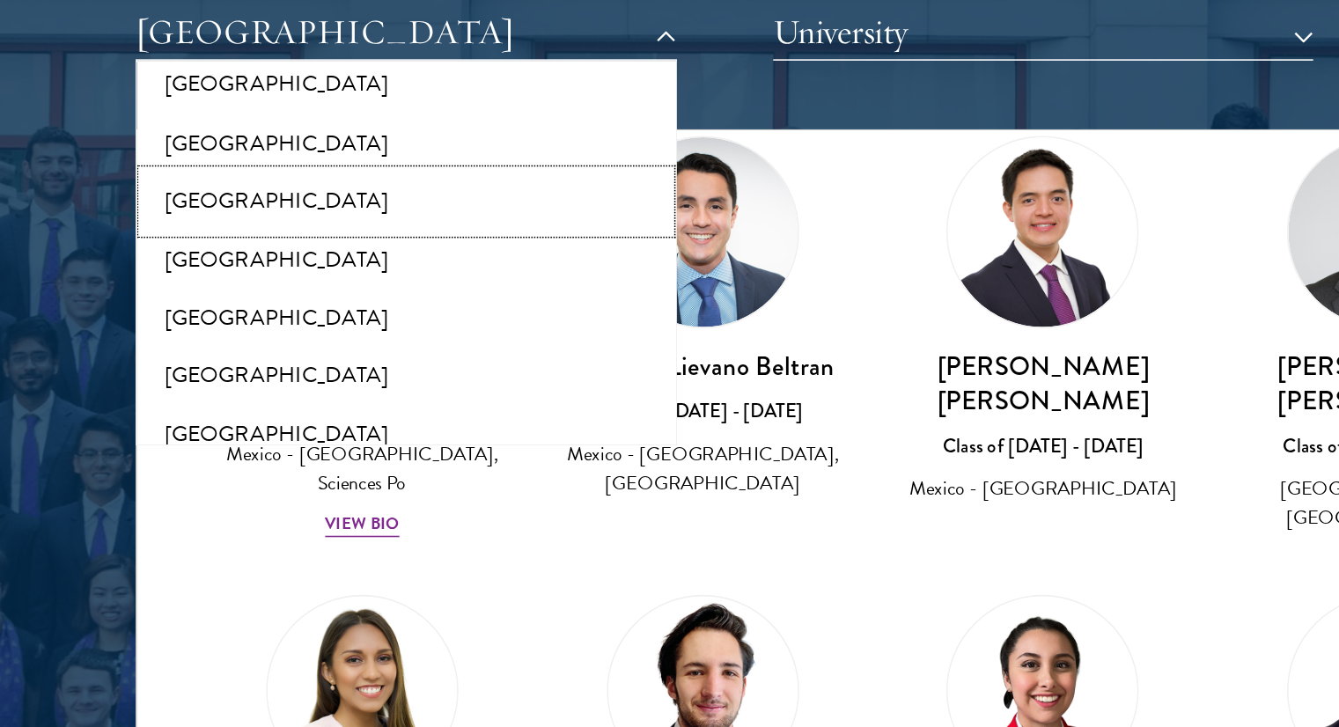
click at [127, 230] on button "[GEOGRAPHIC_DATA]" at bounding box center [261, 221] width 336 height 37
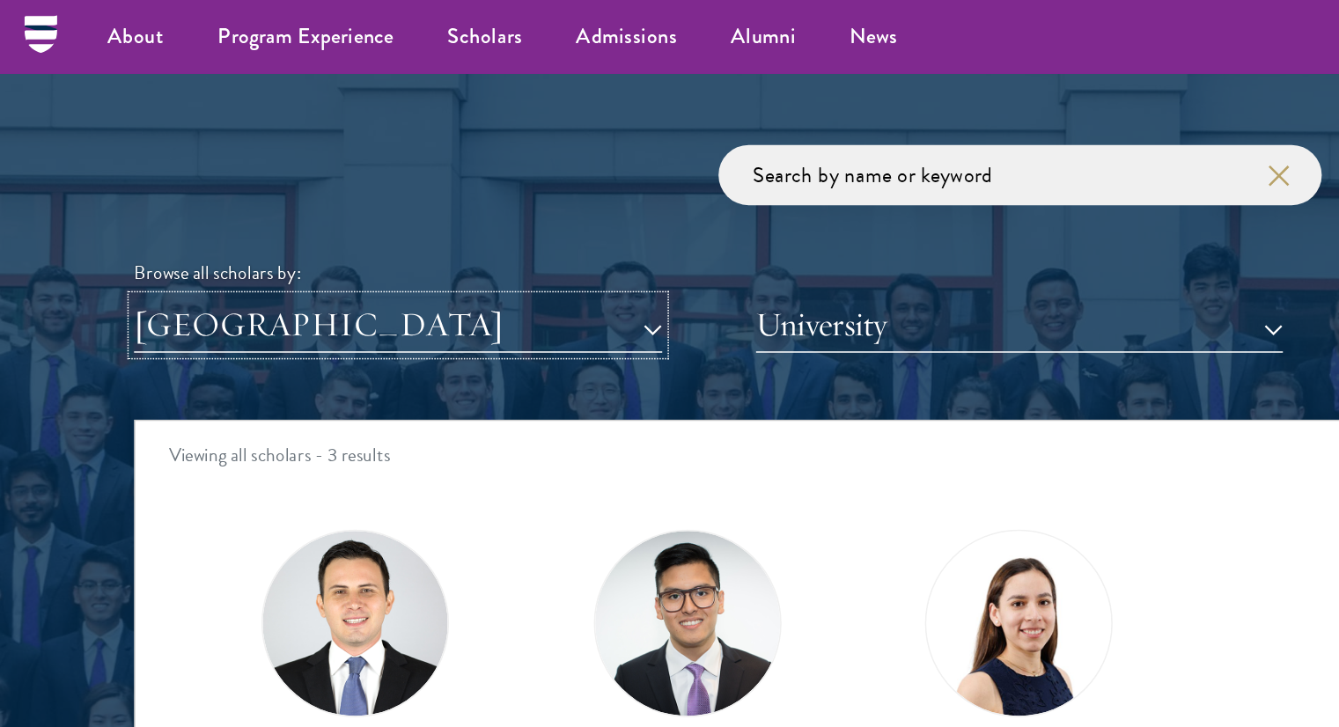
click at [202, 199] on button "[GEOGRAPHIC_DATA]" at bounding box center [261, 213] width 347 height 36
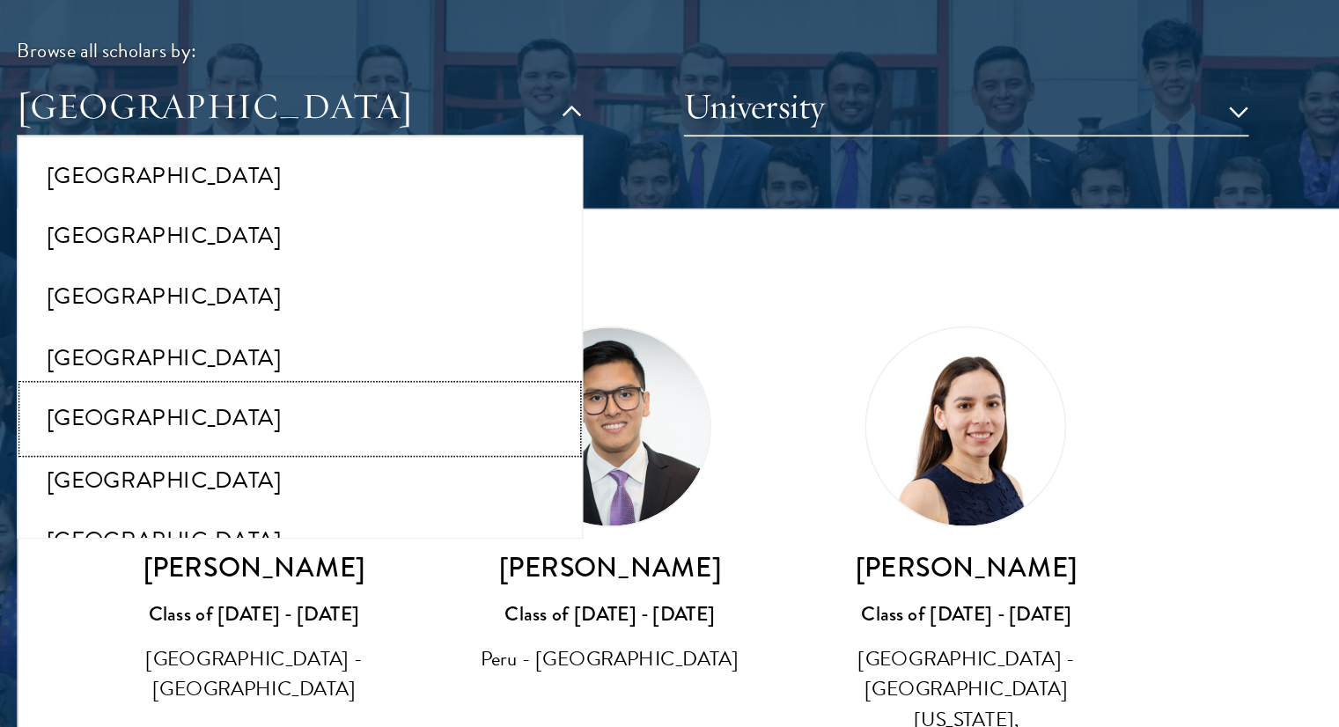
click at [144, 389] on button "[GEOGRAPHIC_DATA]" at bounding box center [261, 404] width 336 height 37
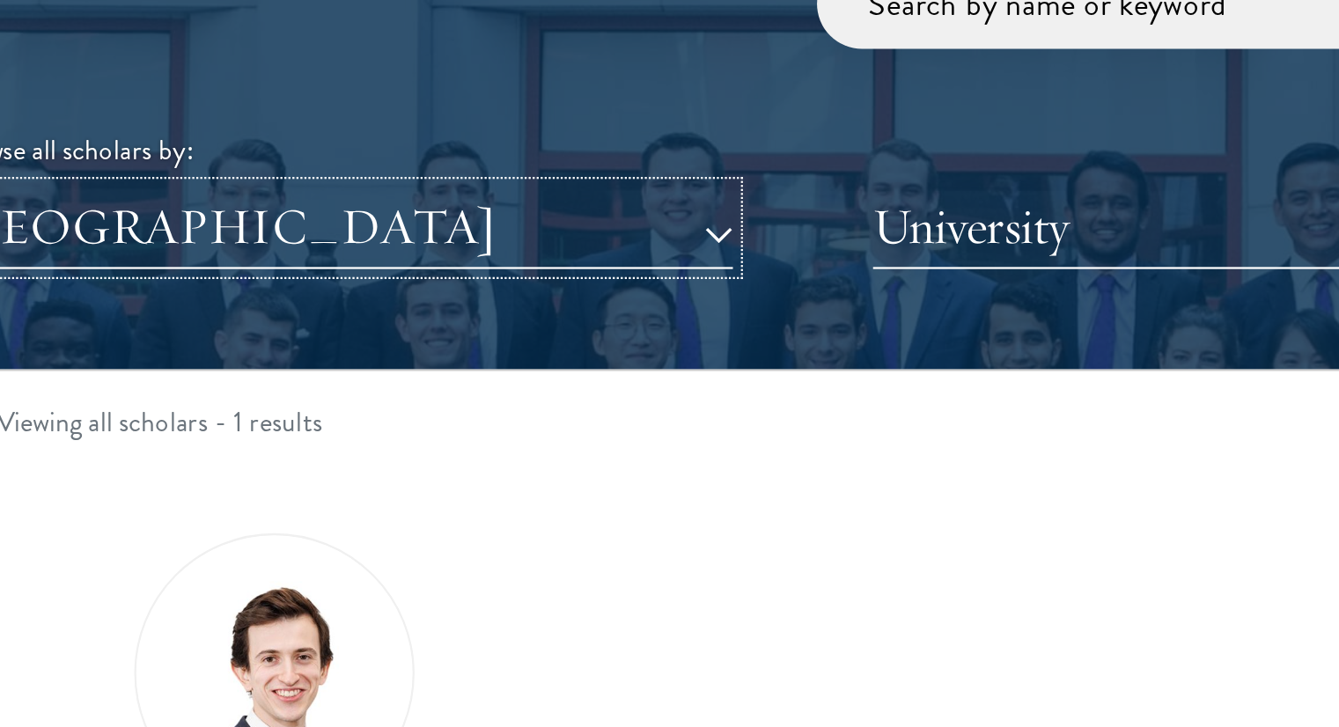
click at [174, 207] on button "[GEOGRAPHIC_DATA]" at bounding box center [261, 213] width 347 height 36
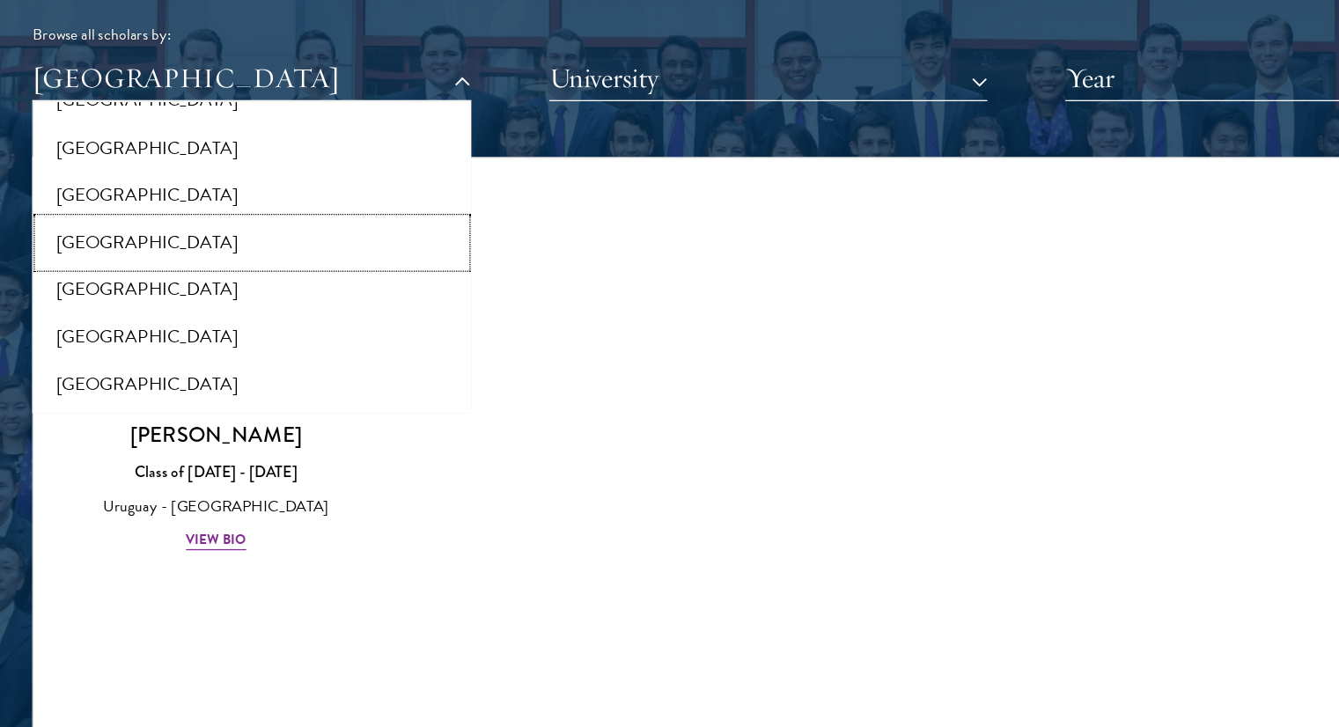
click at [152, 348] on button "[GEOGRAPHIC_DATA]" at bounding box center [261, 343] width 336 height 37
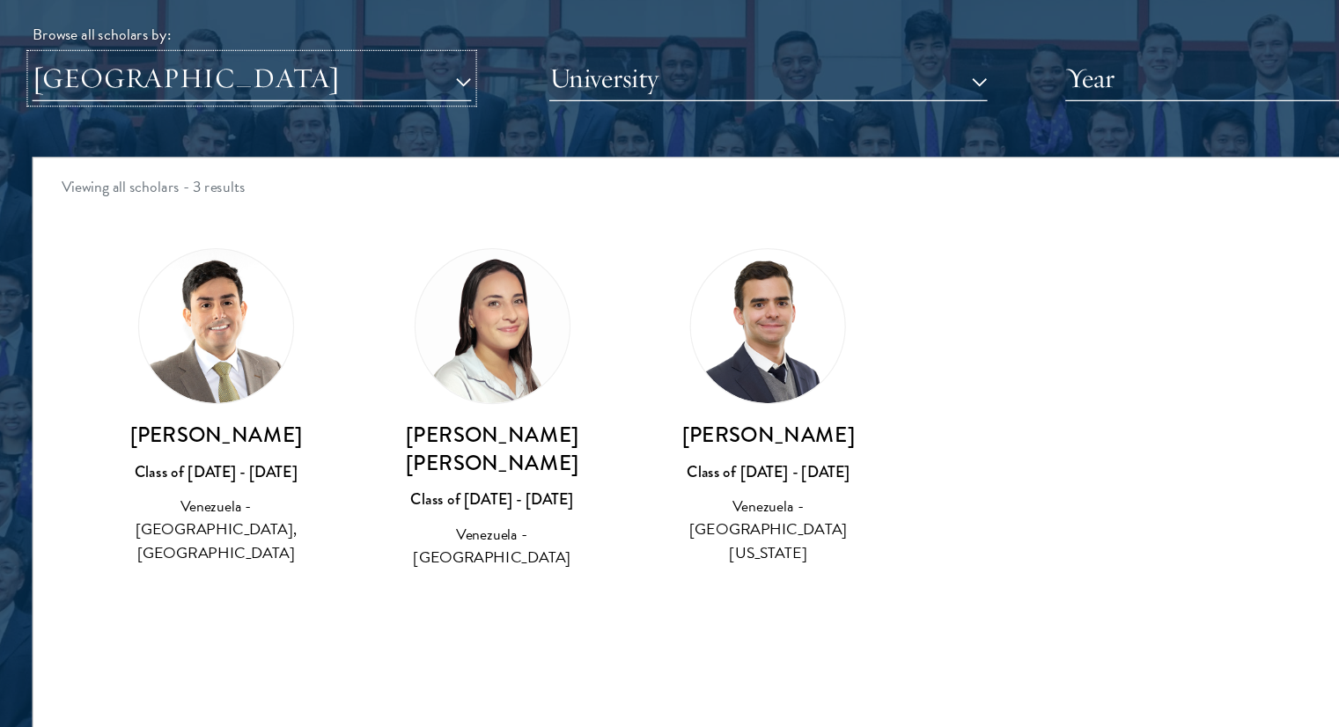
click at [168, 212] on button "[GEOGRAPHIC_DATA]" at bounding box center [261, 213] width 347 height 36
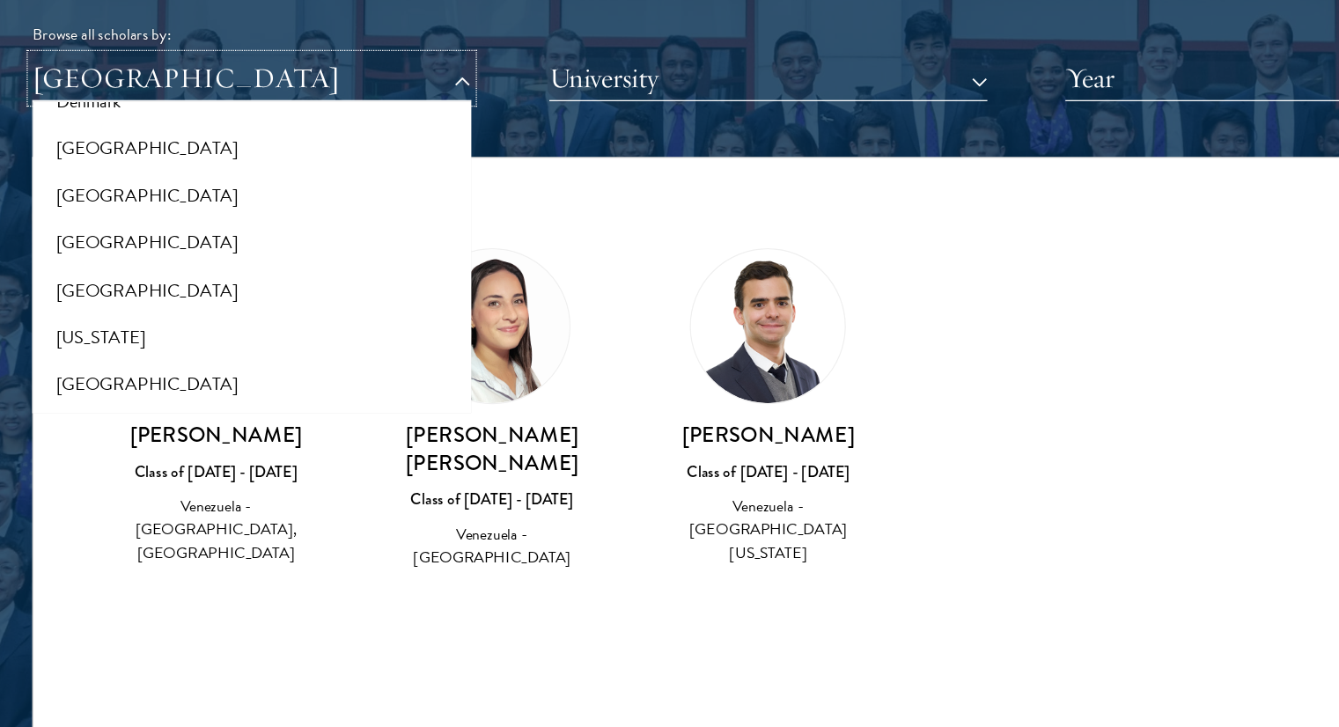
scroll to position [888, 0]
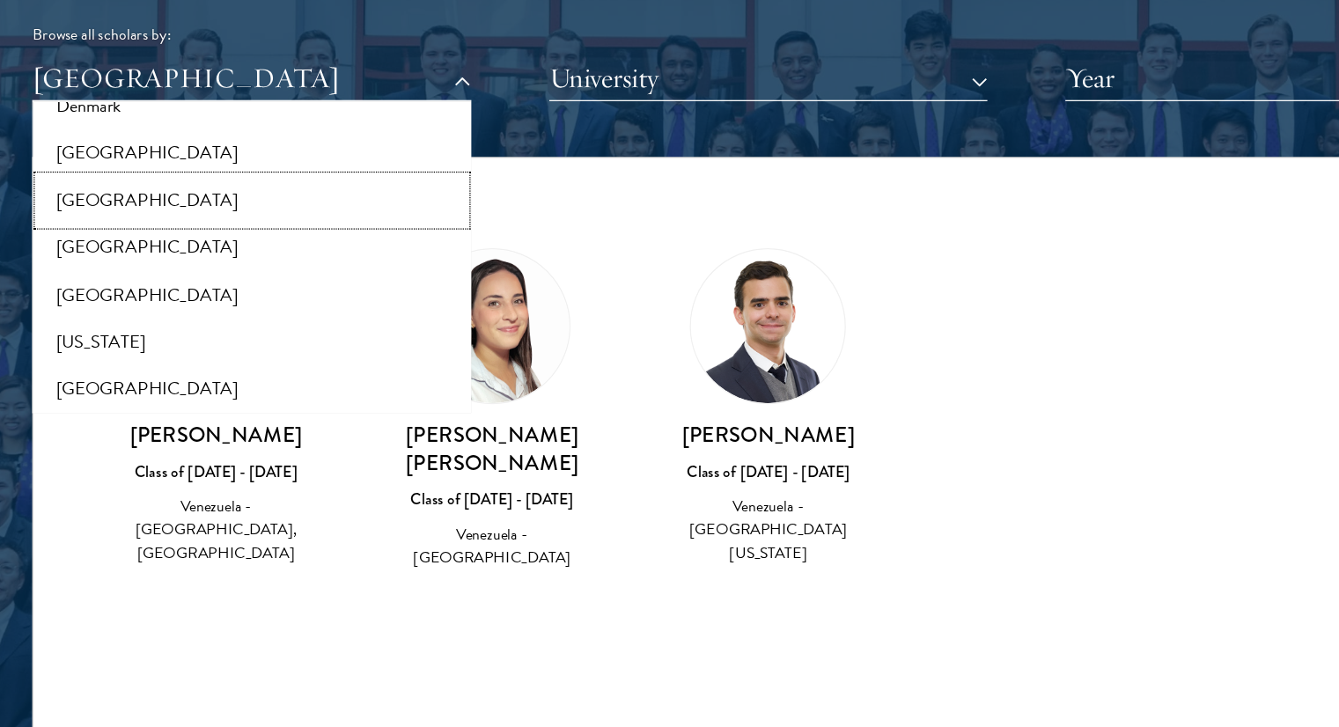
click at [153, 313] on button "[GEOGRAPHIC_DATA]" at bounding box center [261, 309] width 336 height 37
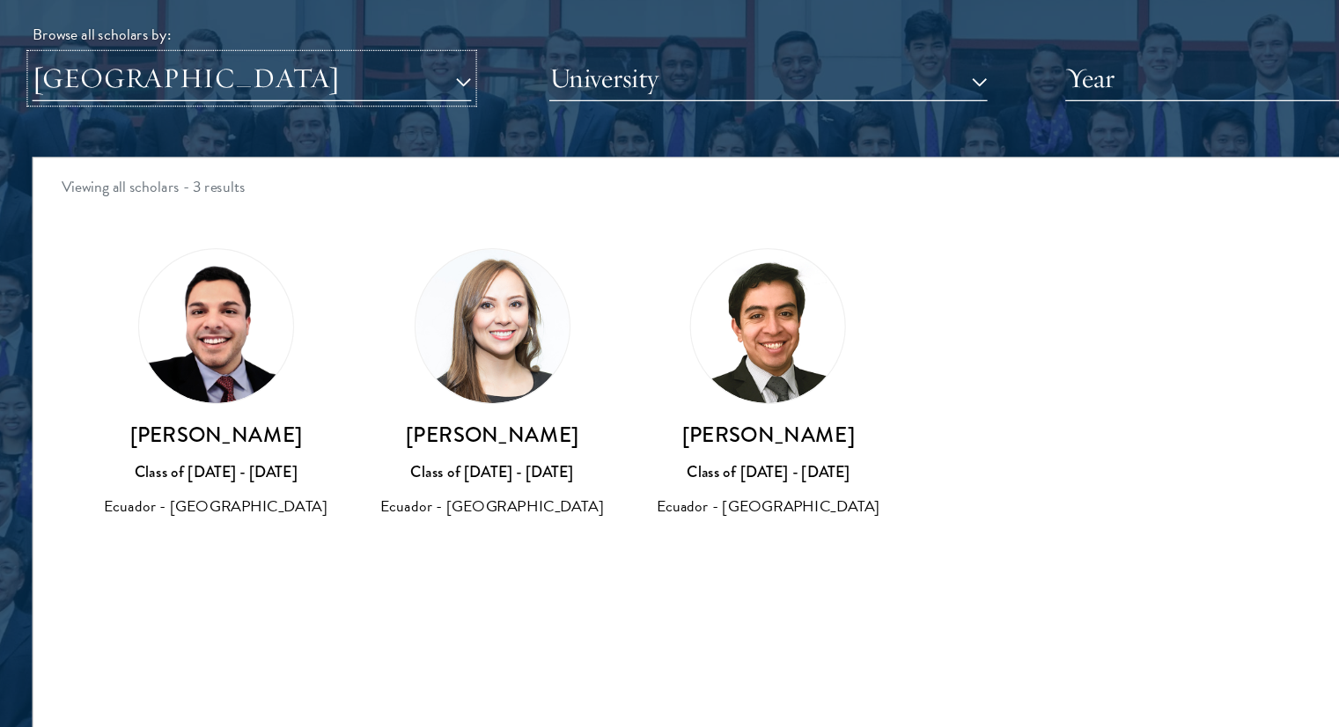
click at [151, 212] on button "[GEOGRAPHIC_DATA]" at bounding box center [261, 213] width 347 height 36
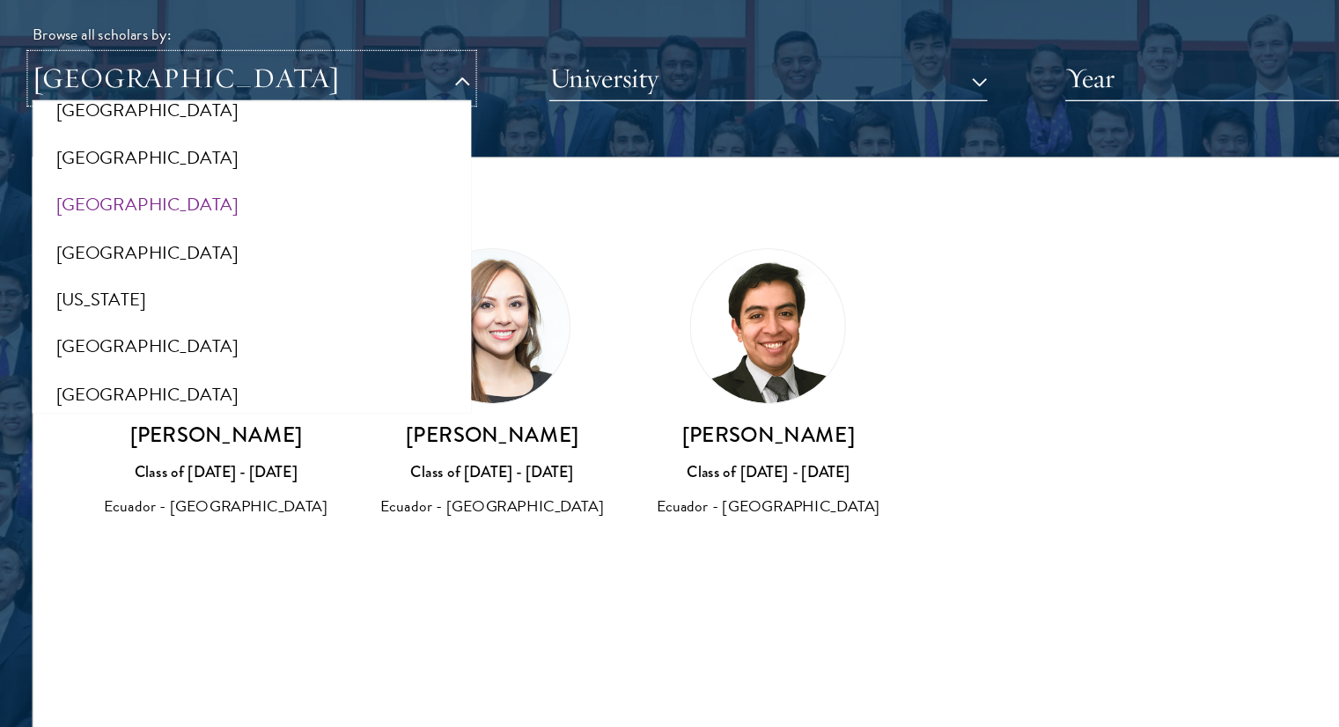
scroll to position [936, 0]
